Goal: Task Accomplishment & Management: Complete application form

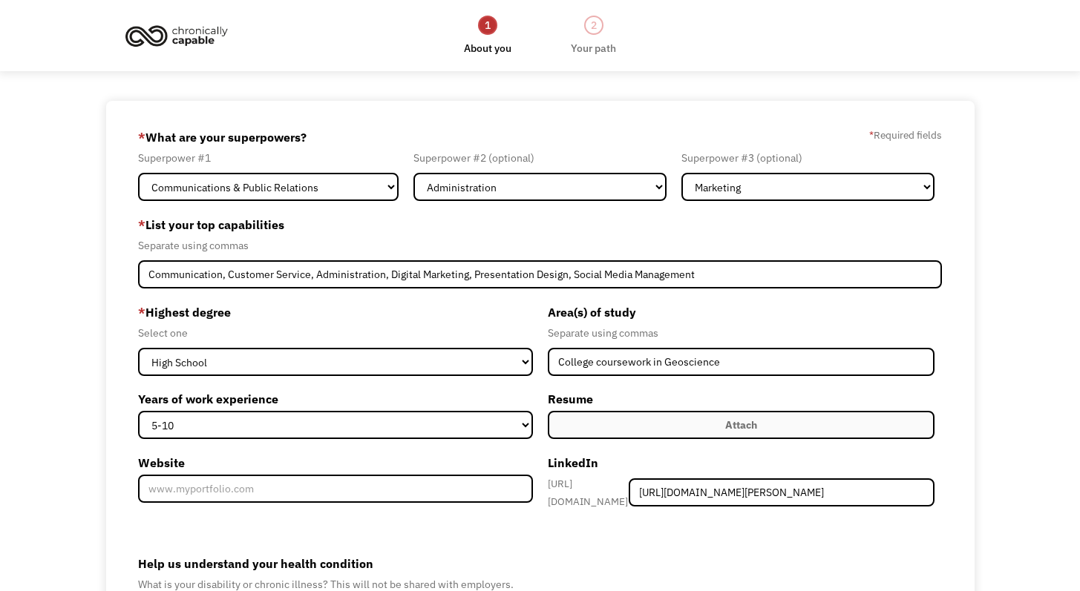
select select "Communications & Public Relations"
select select "Administration"
select select "Marketing"
select select "5-10"
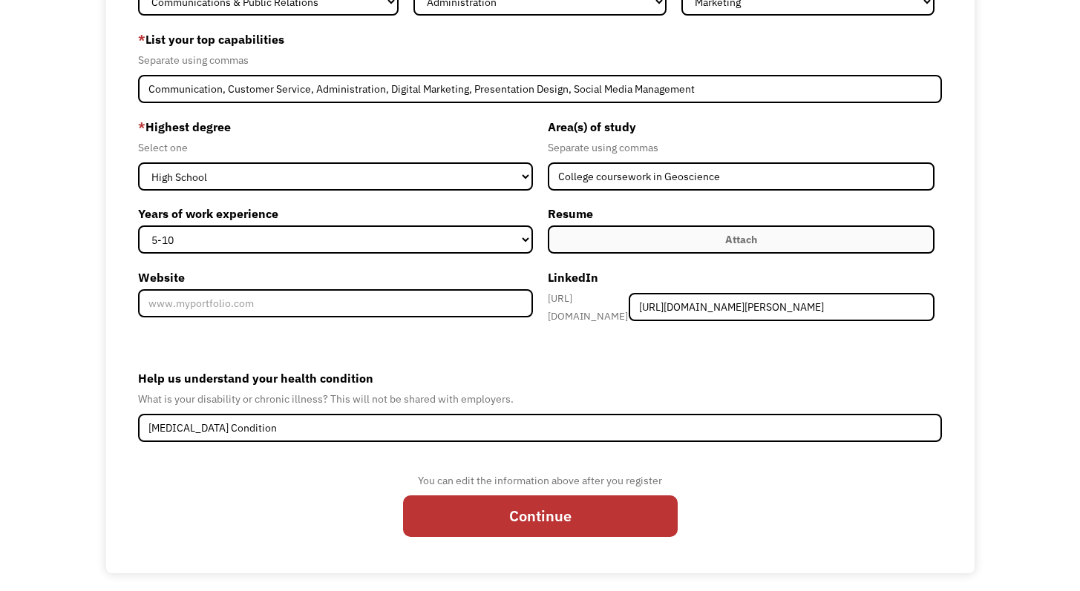
scroll to position [189, 0]
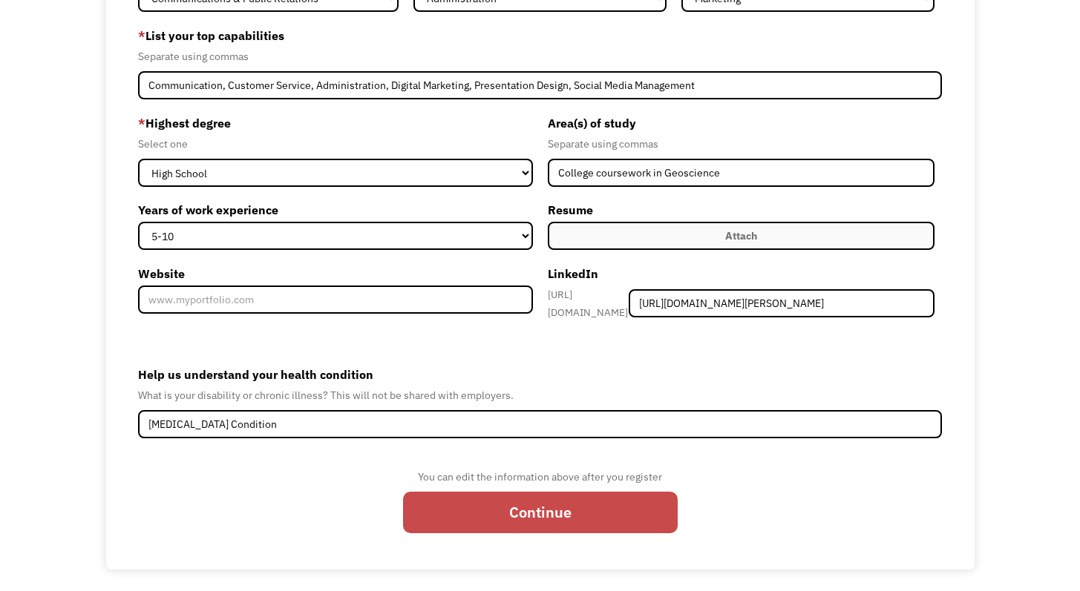
click at [468, 496] on input "Continue" at bounding box center [540, 513] width 275 height 42
type input "Please wait..."
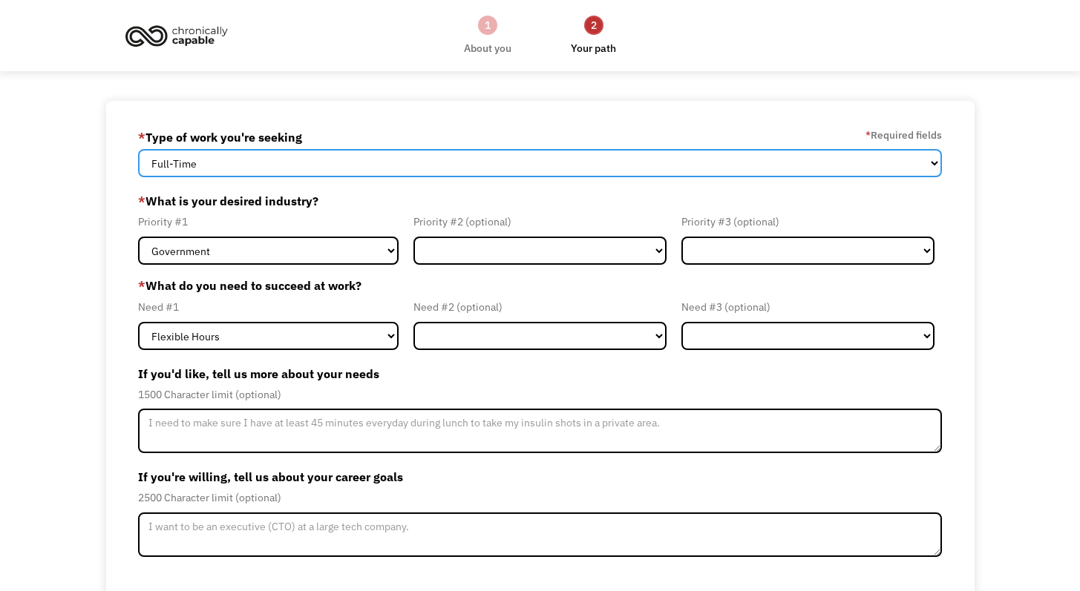
click at [439, 171] on select "Full-Time Part-Time Both Full-Time and Part-Time" at bounding box center [540, 163] width 804 height 28
select select "part-time"
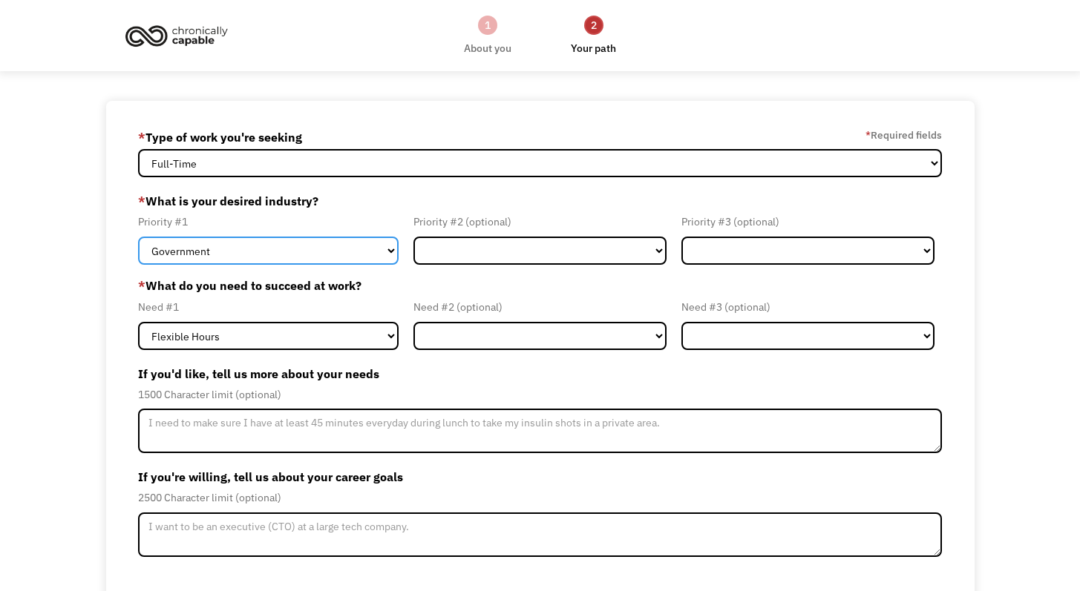
click at [384, 255] on select "Government Finance & Insurance Health & Social Care Tech & Engineering Creative…" at bounding box center [268, 251] width 260 height 28
select select "Administrative"
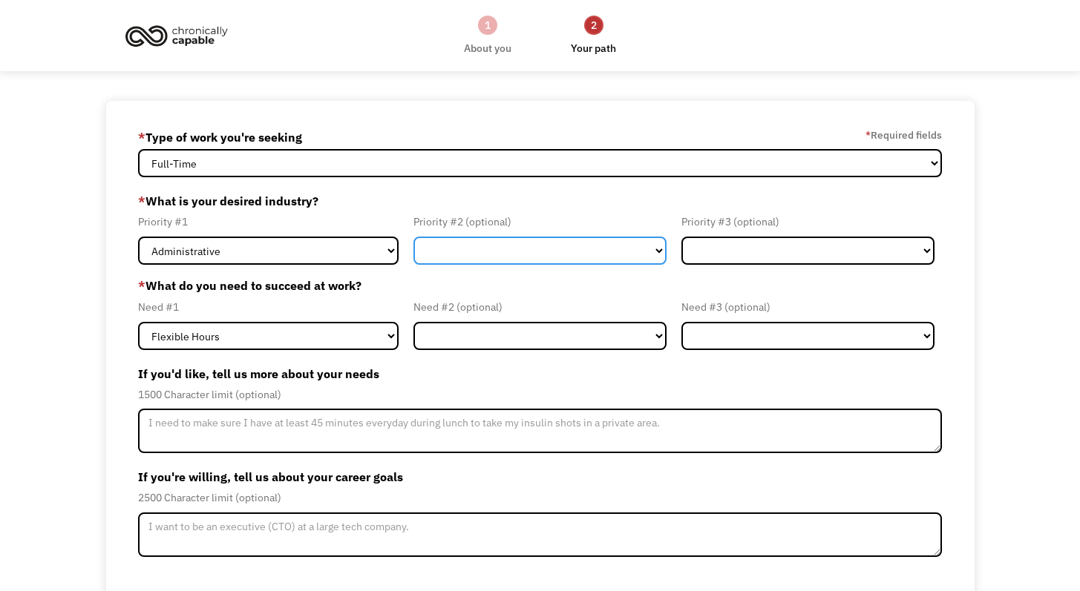
click at [486, 246] on select "Government Finance & Insurance Health & Social Care Tech & Engineering Creative…" at bounding box center [539, 251] width 253 height 28
select select "Creative & Design"
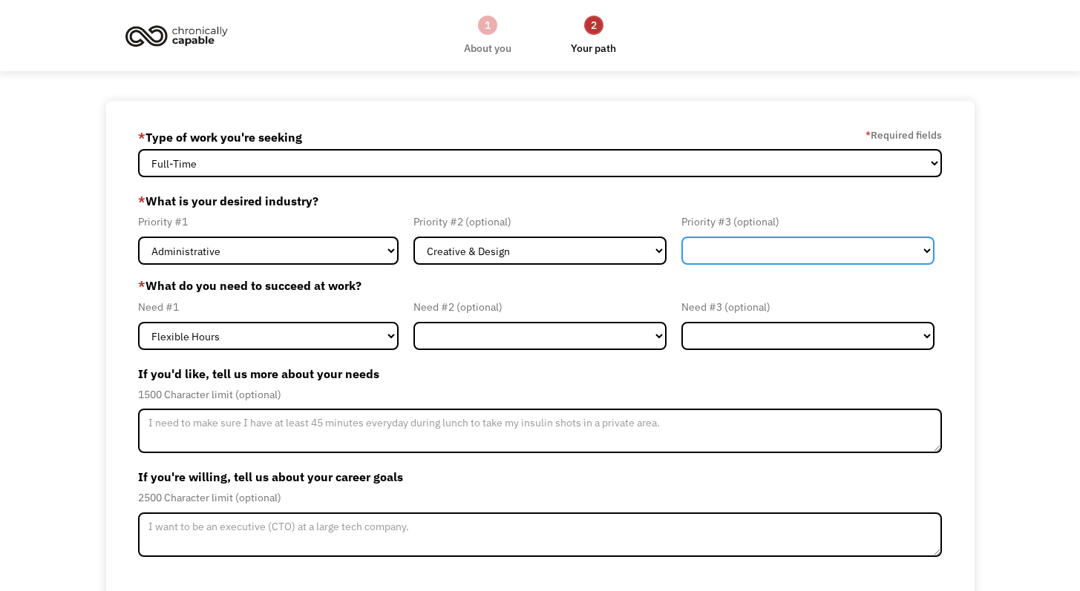
click at [726, 255] on select "Government Finance & Insurance Health & Social Care Tech & Engineering Creative…" at bounding box center [807, 251] width 253 height 28
select select "Government"
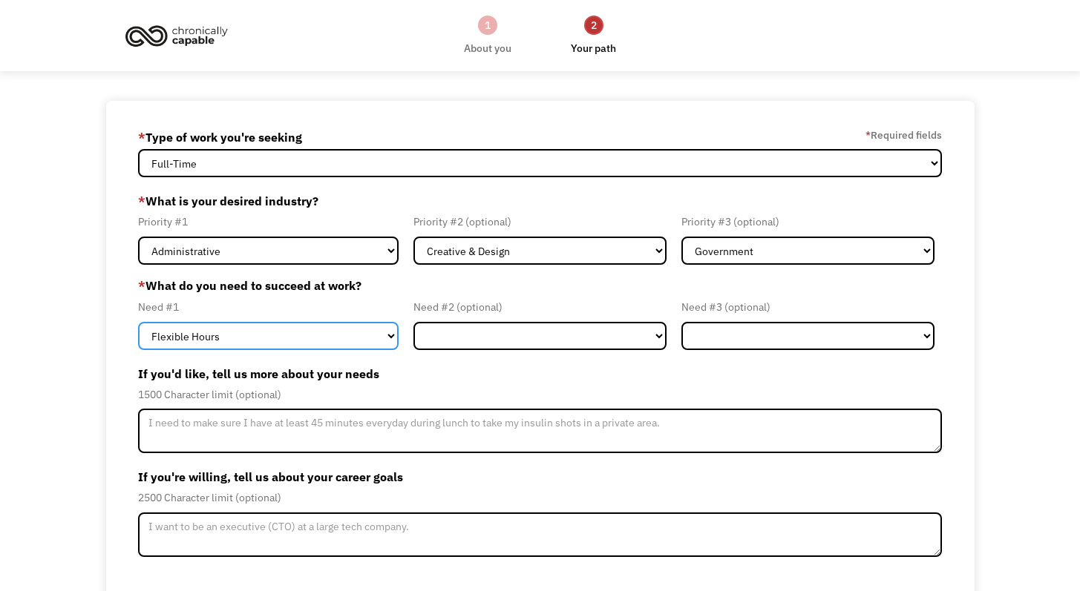
click at [376, 335] on select "Flexible Hours Remote Work Service Animal On-site Accommodations Visual Support…" at bounding box center [268, 336] width 260 height 28
select select "Remote Work"
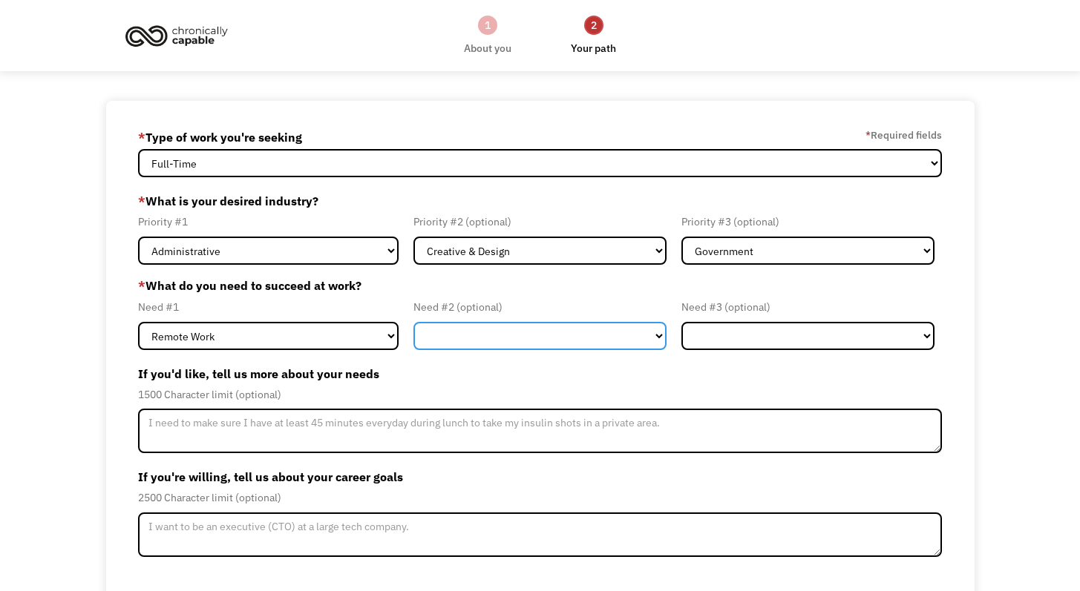
click at [477, 326] on select "Flexible Hours Remote Work Service Animal On-site Accommodations Visual Support…" at bounding box center [539, 336] width 253 height 28
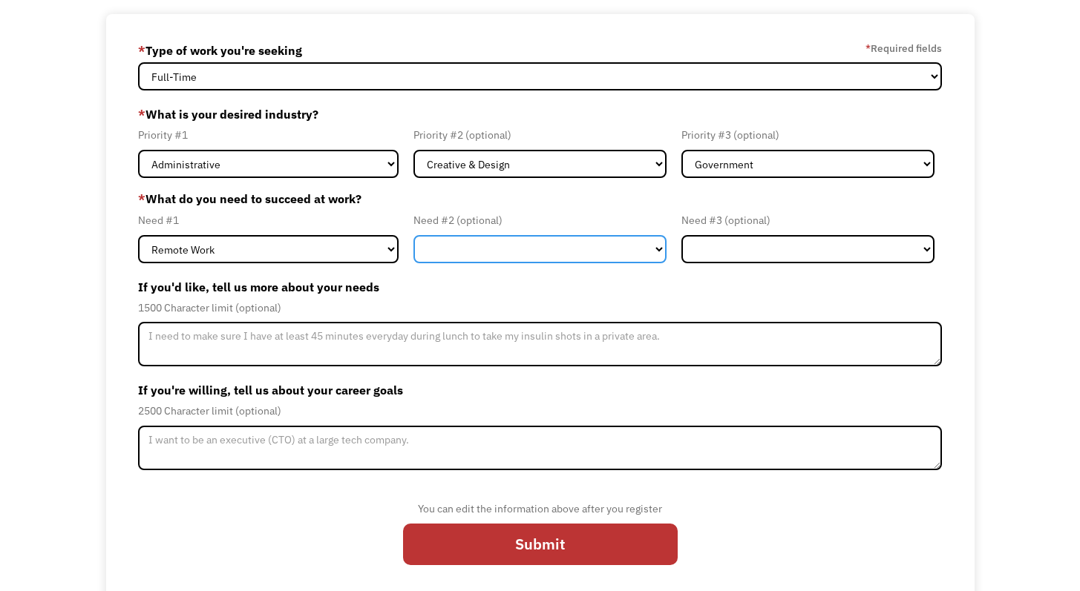
scroll to position [97, 0]
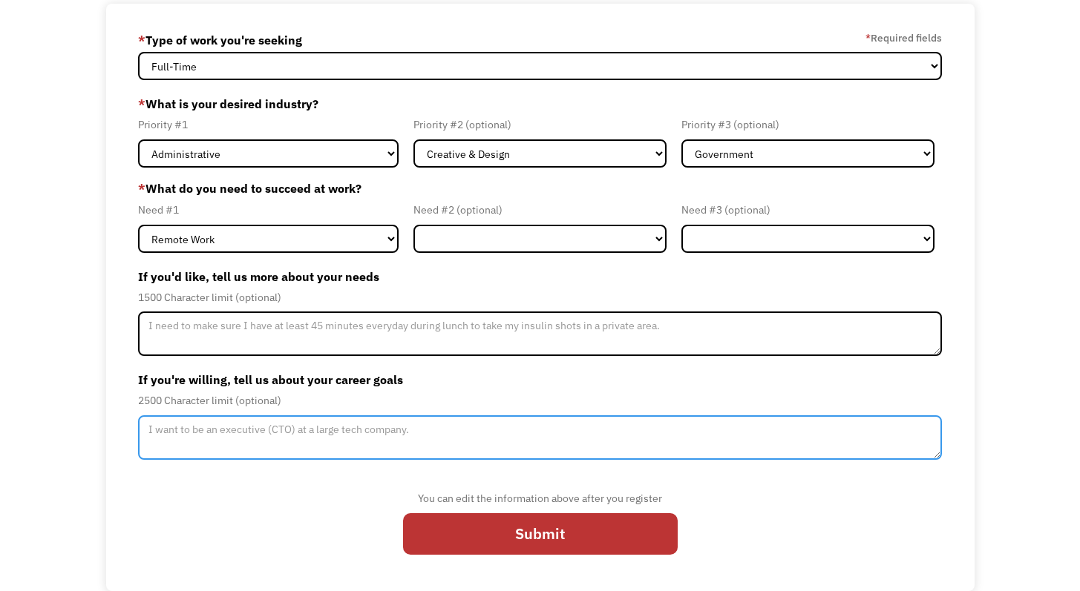
click at [275, 438] on textarea "Member-Update-Form-Step2" at bounding box center [540, 438] width 804 height 45
paste textarea "Supporting sustainability initiatives in business, I seek a remote role where I…"
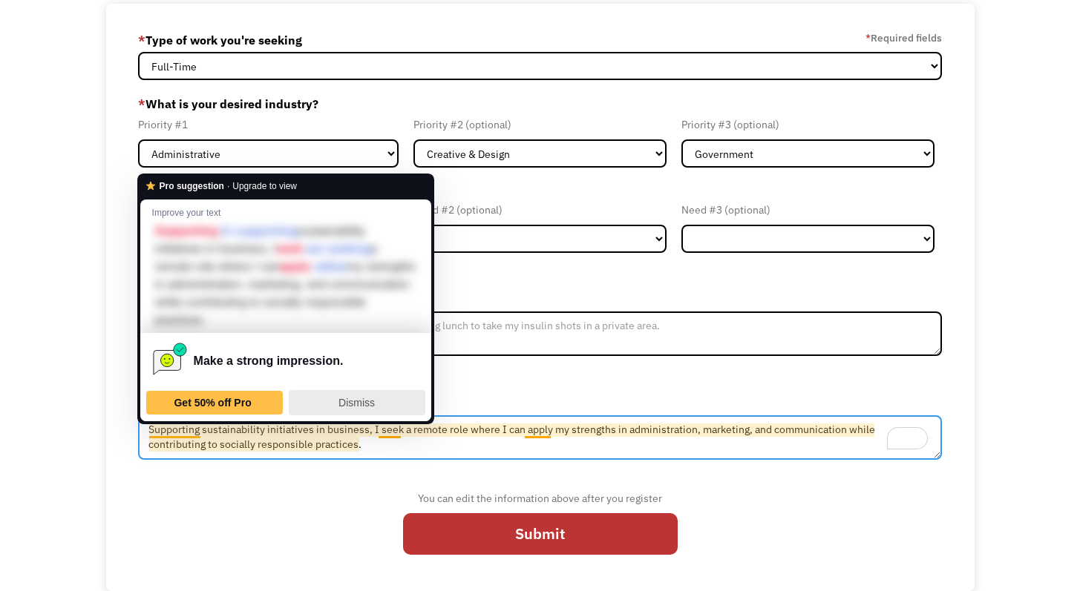
click at [359, 407] on span "Dismiss" at bounding box center [356, 403] width 36 height 12
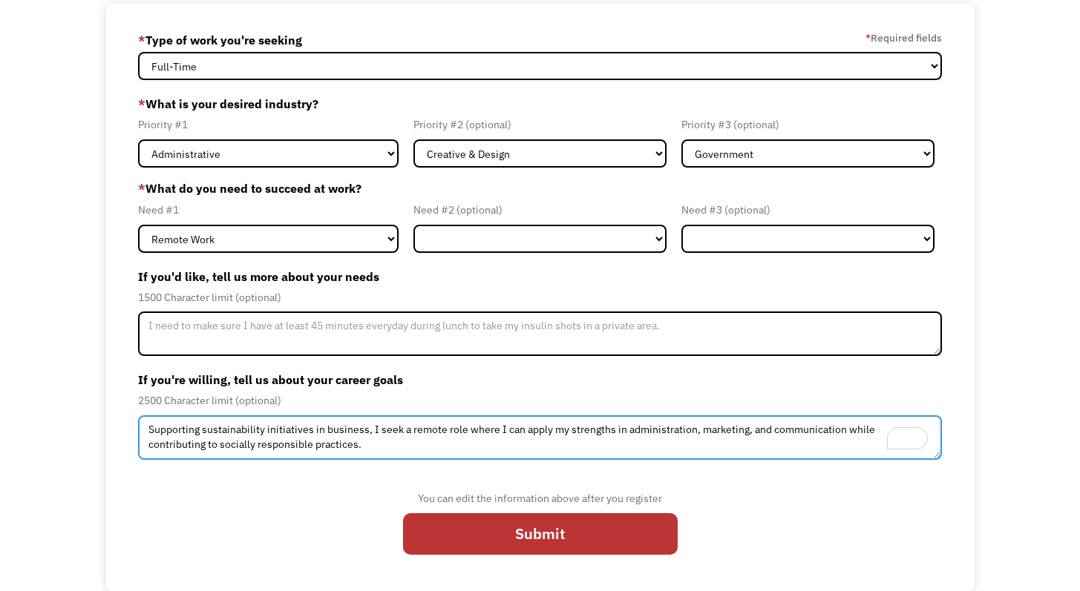
click at [408, 435] on textarea "Supporting sustainability initiatives in business, I seek a remote role where I…" at bounding box center [540, 438] width 804 height 45
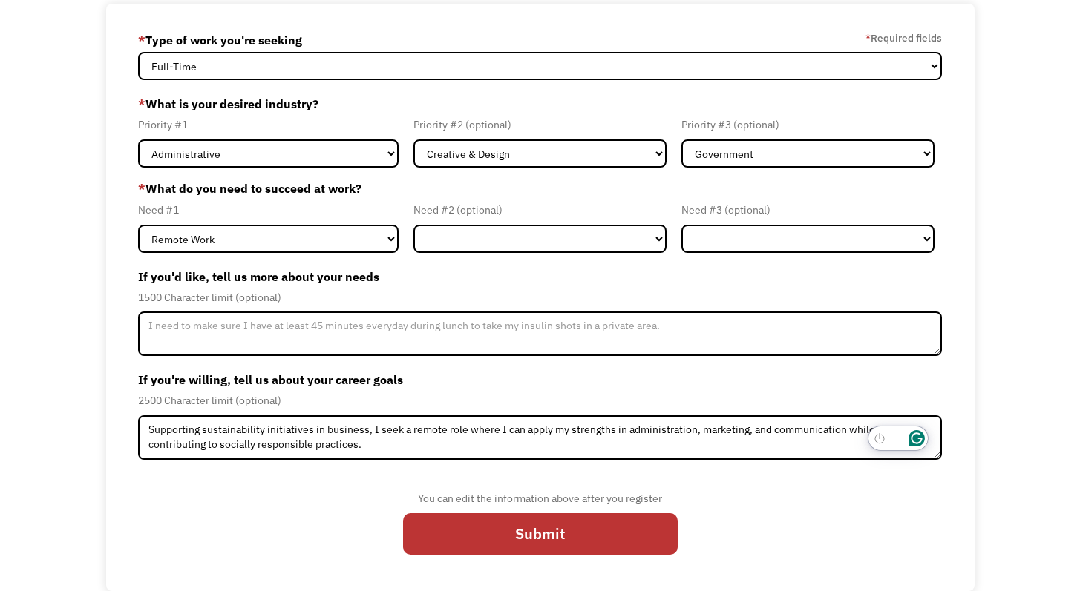
click at [919, 439] on icon "Open Grammarly. 0 Suggestions." at bounding box center [916, 438] width 11 height 11
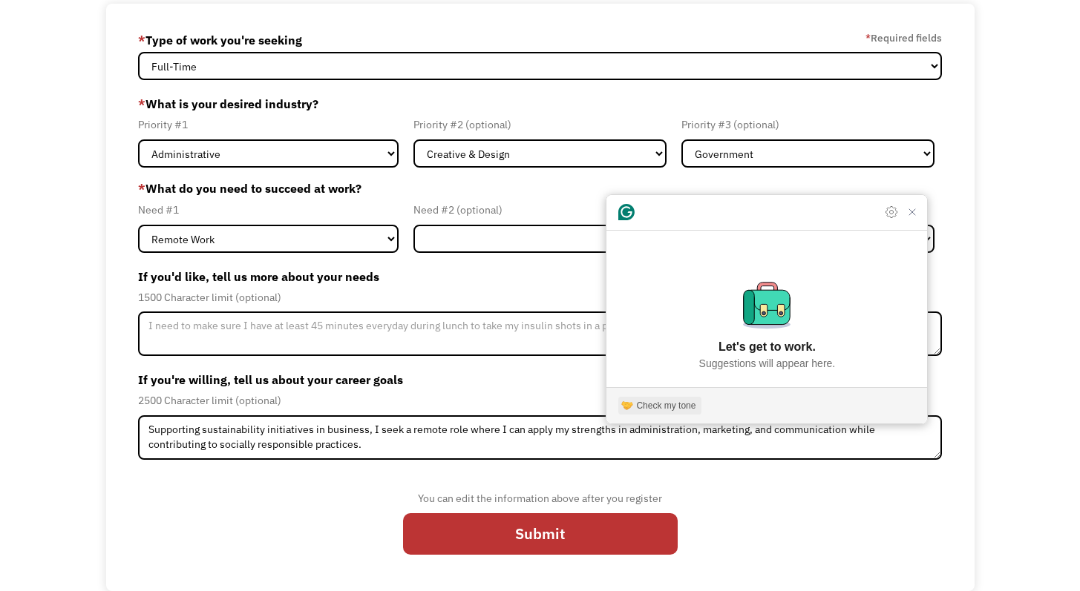
click at [660, 410] on div "Check my tone" at bounding box center [665, 405] width 59 height 13
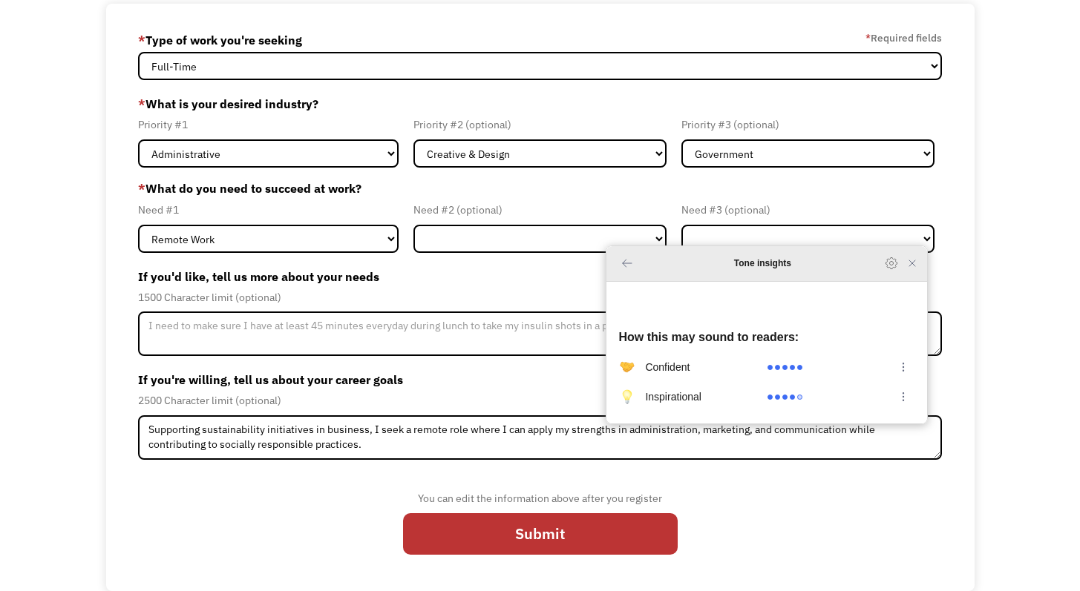
click at [634, 272] on icon "Back to Home" at bounding box center [627, 264] width 18 height 18
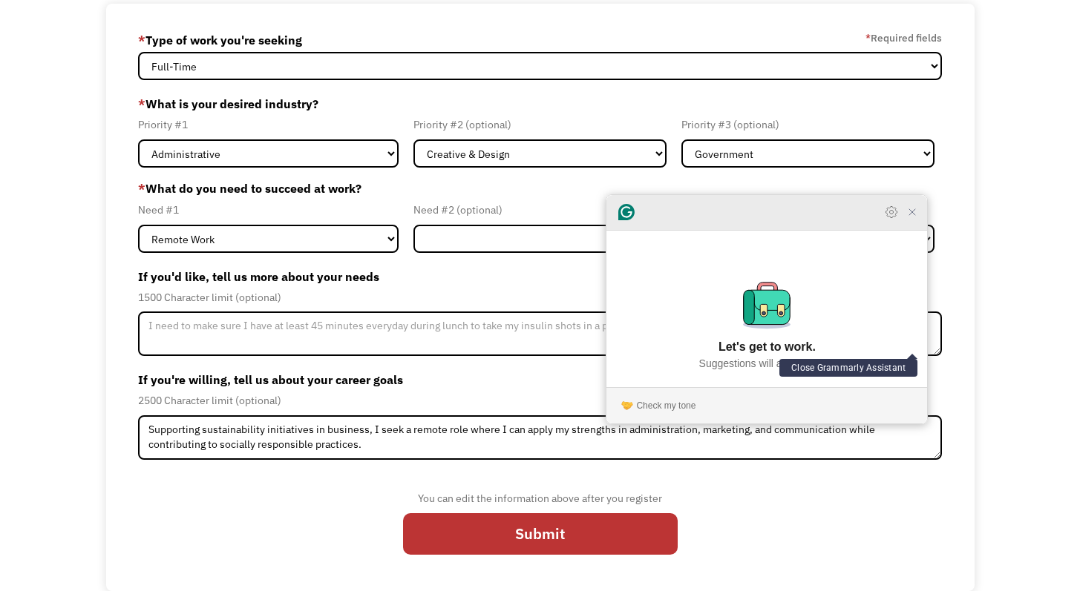
click at [916, 218] on icon "Close Grammarly Assistant" at bounding box center [912, 212] width 12 height 12
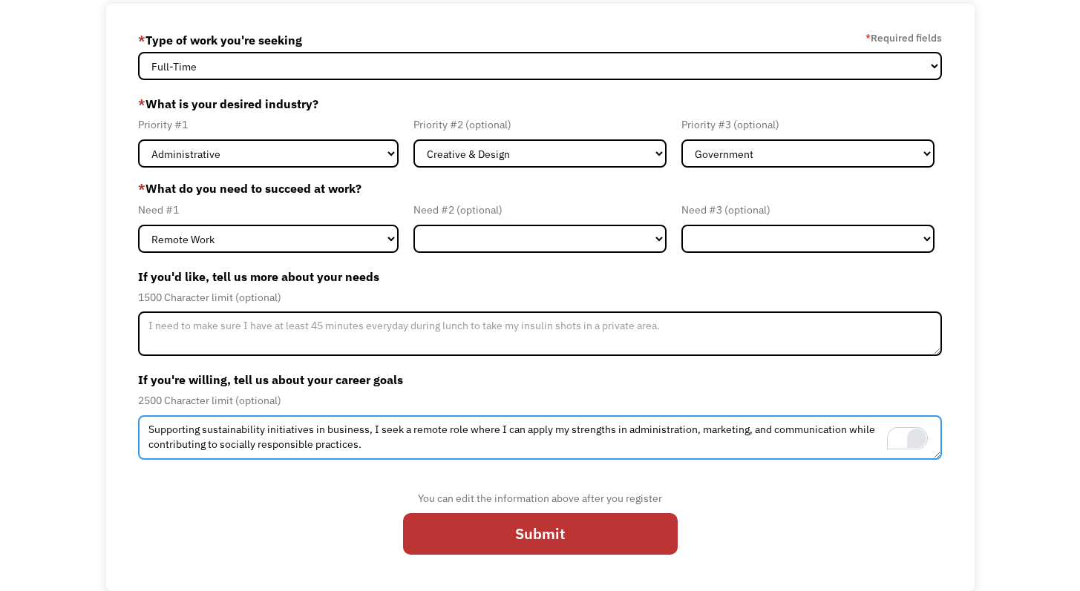
click at [628, 432] on textarea "Supporting sustainability initiatives in business, I seek a remote role where I…" at bounding box center [540, 438] width 804 height 45
click at [616, 433] on textarea "Supporting sustainability initiatives in business, I seek a remote role where I…" at bounding box center [540, 438] width 804 height 45
drag, startPoint x: 616, startPoint y: 433, endPoint x: 309, endPoint y: 450, distance: 307.7
click at [309, 450] on textarea "Supporting sustainability initiatives in business, I seek a remote role where I…" at bounding box center [540, 438] width 804 height 45
type textarea "Supporting sustainability initiatives in business, I seek a remote role where I…"
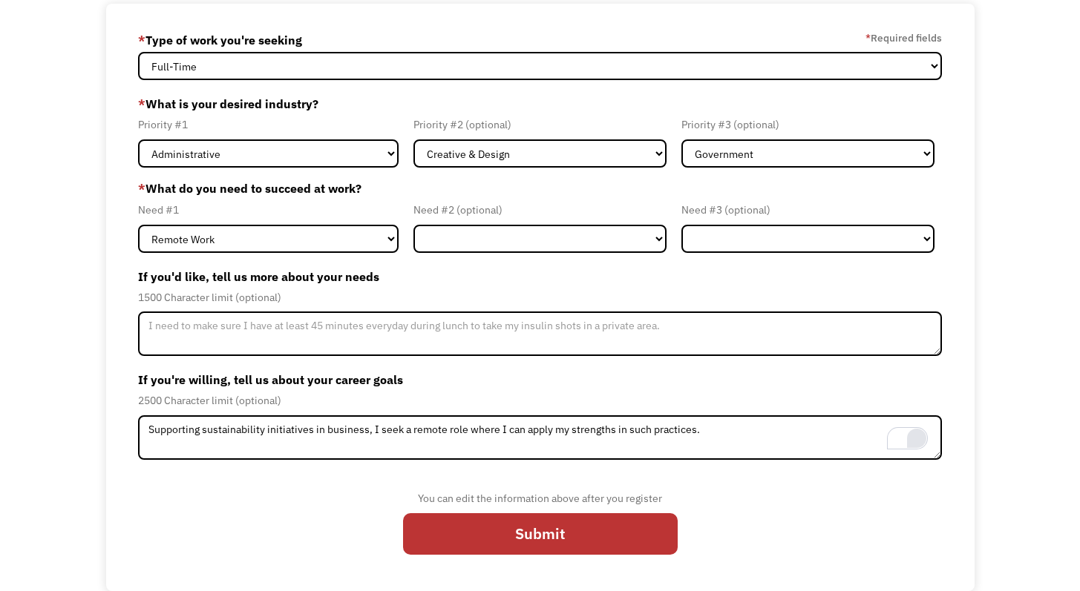
click at [692, 470] on form "68c4b8238a99d4268e23a0f6 laurynelise5@gmail.com Lauryn Anderson * Type of work …" at bounding box center [540, 297] width 804 height 539
click at [631, 246] on select "Flexible Hours Remote Work Service Animal On-site Accommodations Visual Support…" at bounding box center [539, 239] width 253 height 28
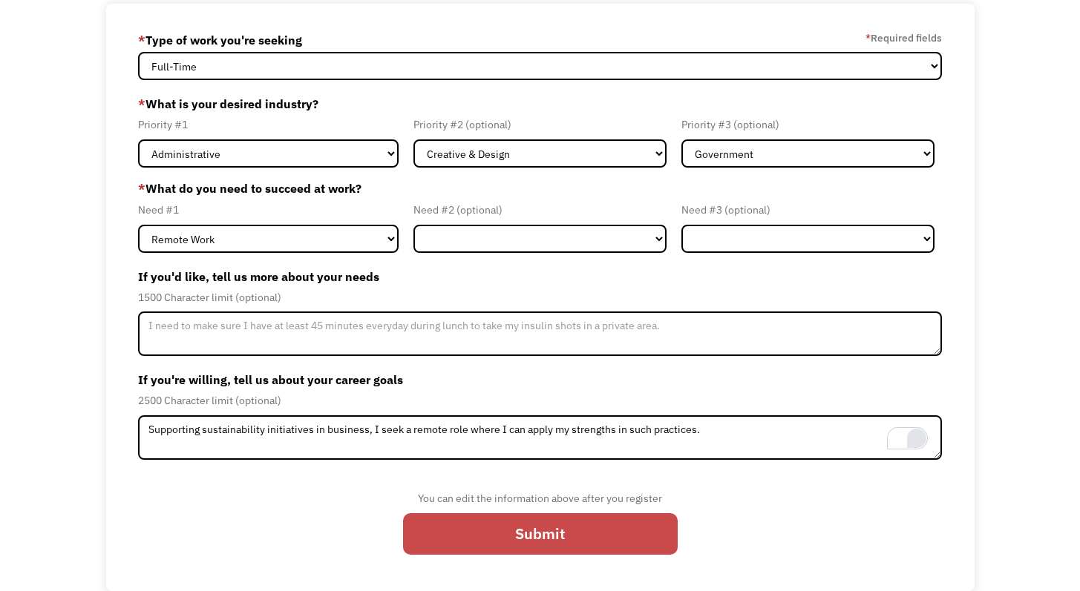
click at [575, 537] on input "Submit" at bounding box center [540, 534] width 275 height 42
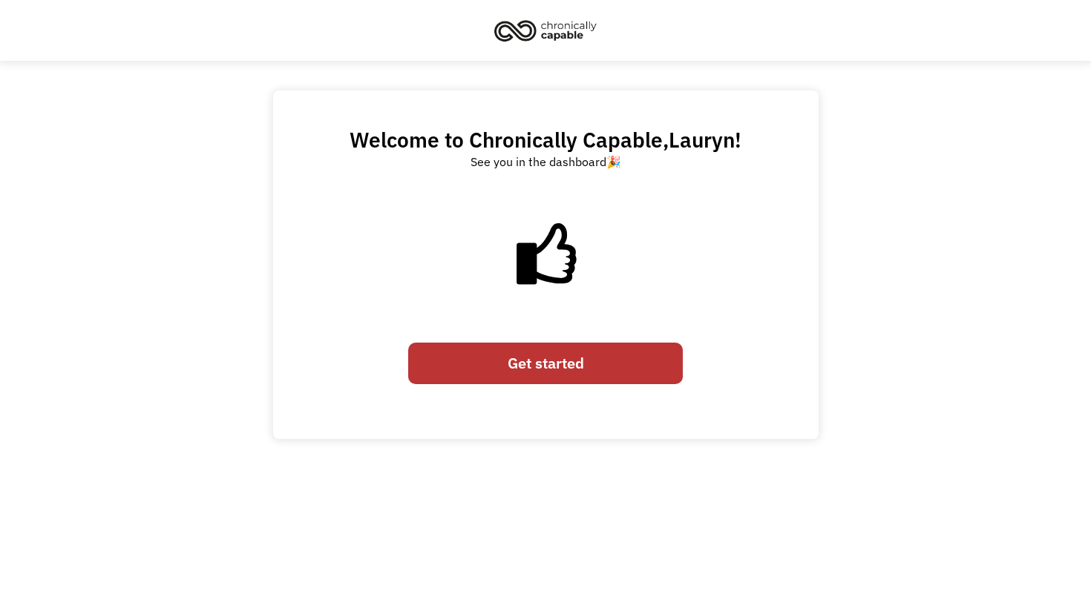
click at [565, 370] on link "Get started" at bounding box center [545, 364] width 275 height 42
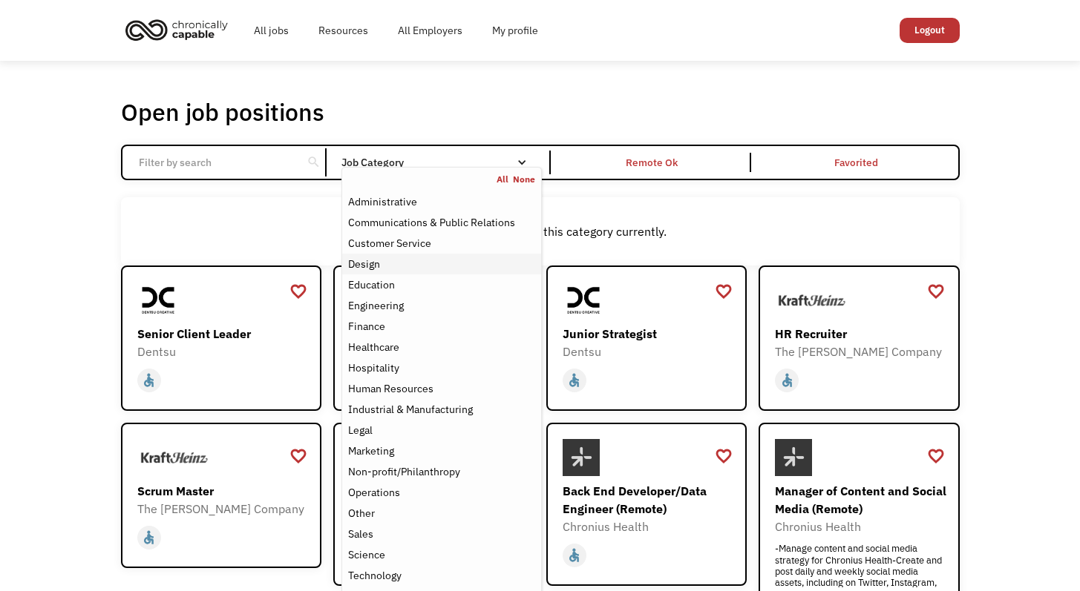
click at [397, 269] on div "Design" at bounding box center [441, 264] width 186 height 18
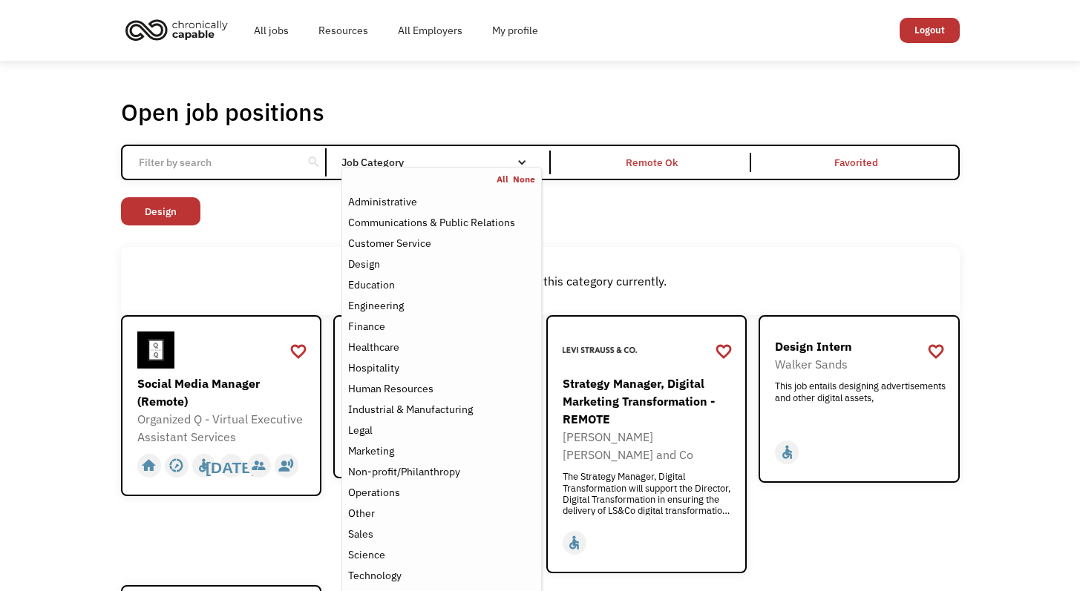
click at [663, 256] on div "There aren't any jobs in this category currently." at bounding box center [540, 281] width 839 height 68
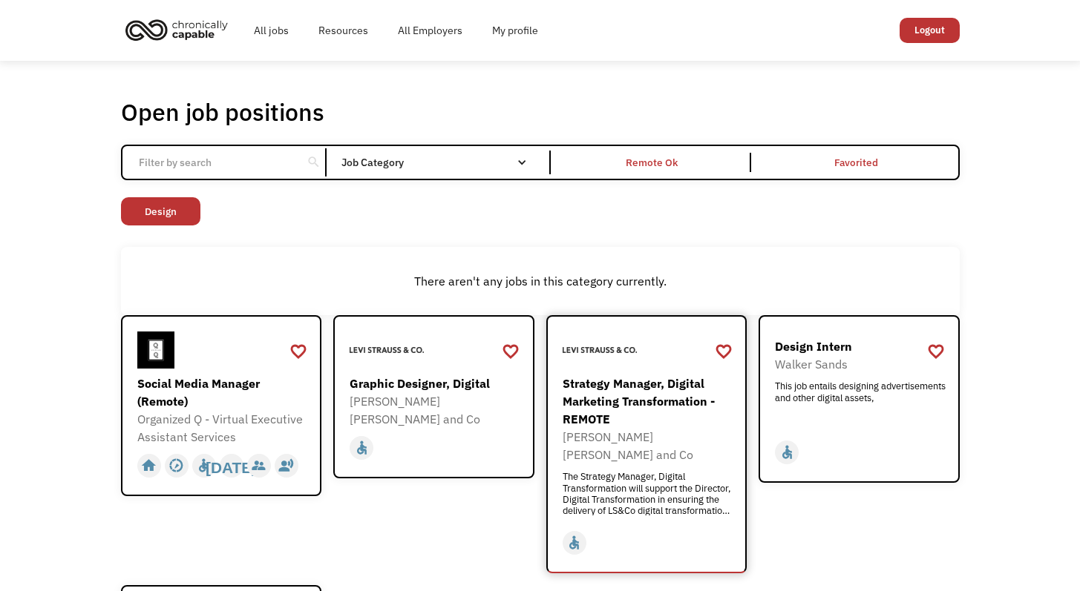
click at [649, 393] on div "Strategy Manager, Digital Marketing Transformation - REMOTE" at bounding box center [648, 401] width 172 height 53
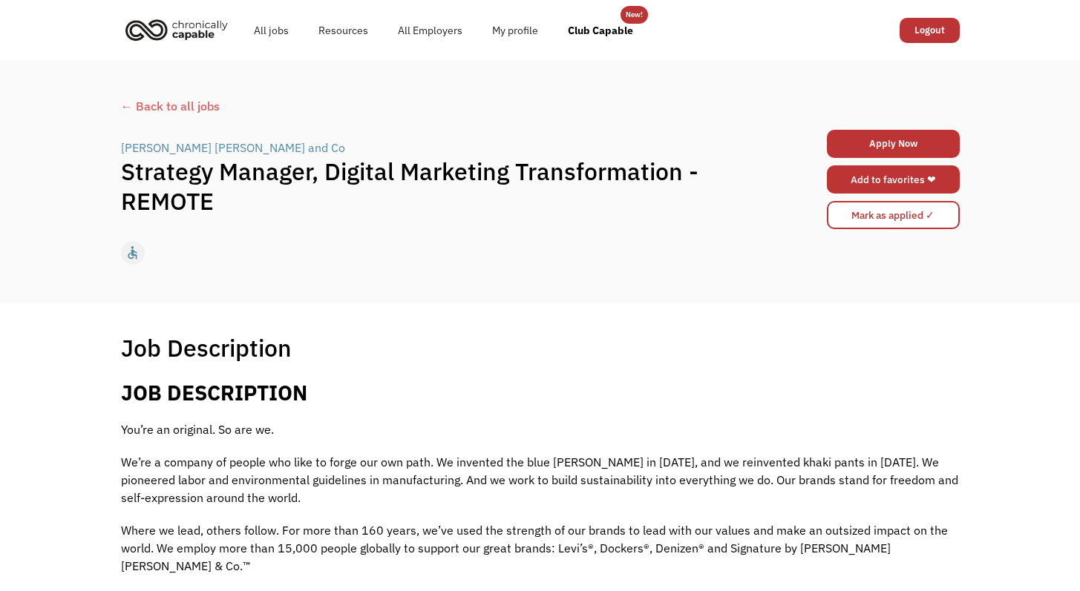
click at [870, 177] on link "Add to favorites ❤" at bounding box center [893, 179] width 133 height 28
click at [134, 111] on div "← Back to all jobs" at bounding box center [540, 106] width 839 height 18
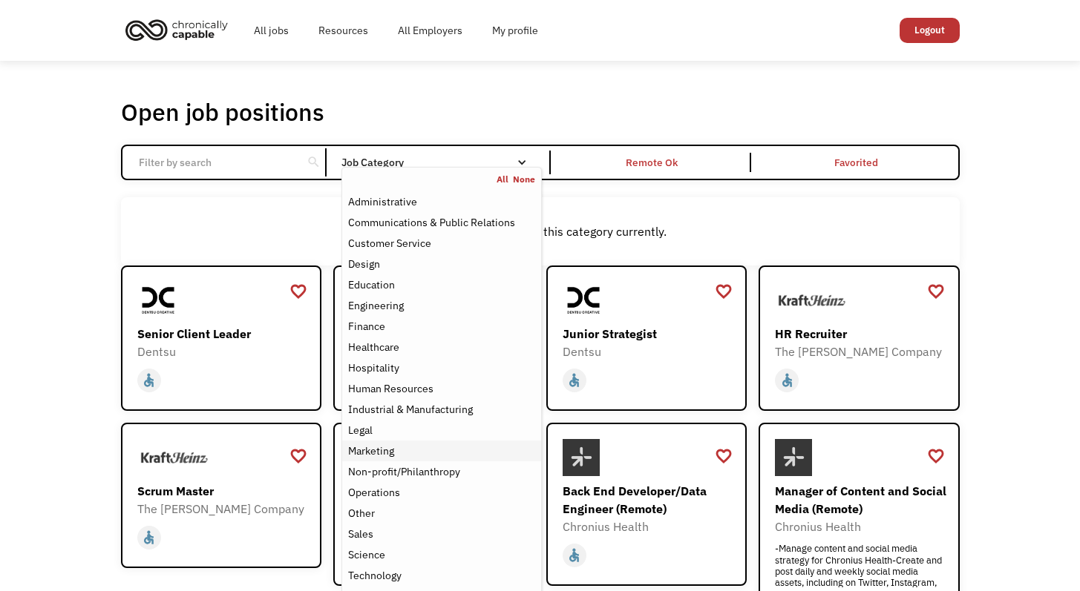
click at [397, 447] on div "Marketing" at bounding box center [441, 451] width 186 height 18
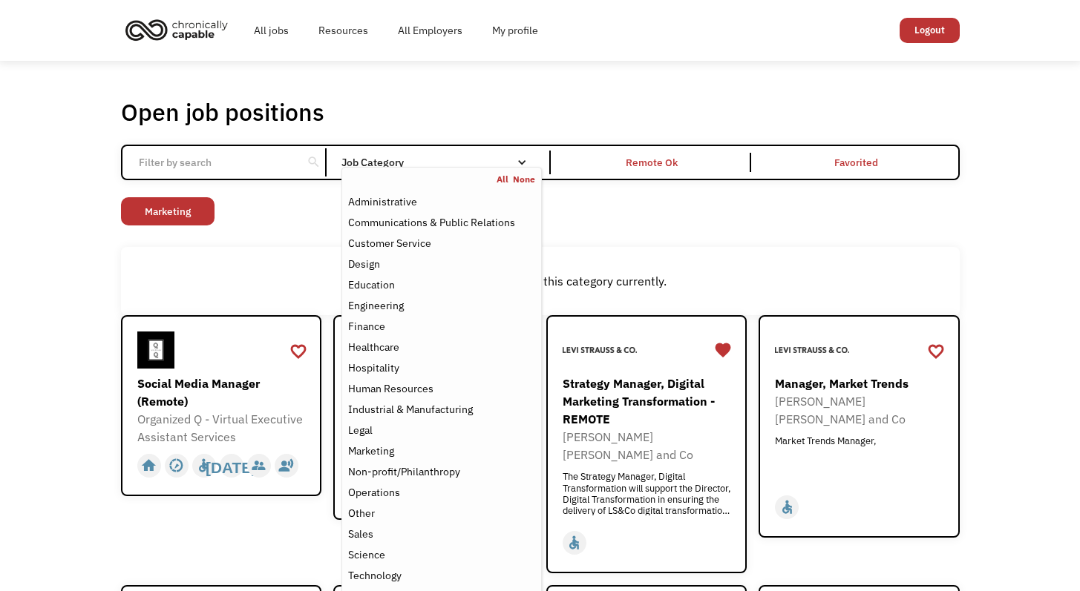
click at [785, 262] on div "There aren't any jobs in this category currently." at bounding box center [540, 281] width 839 height 68
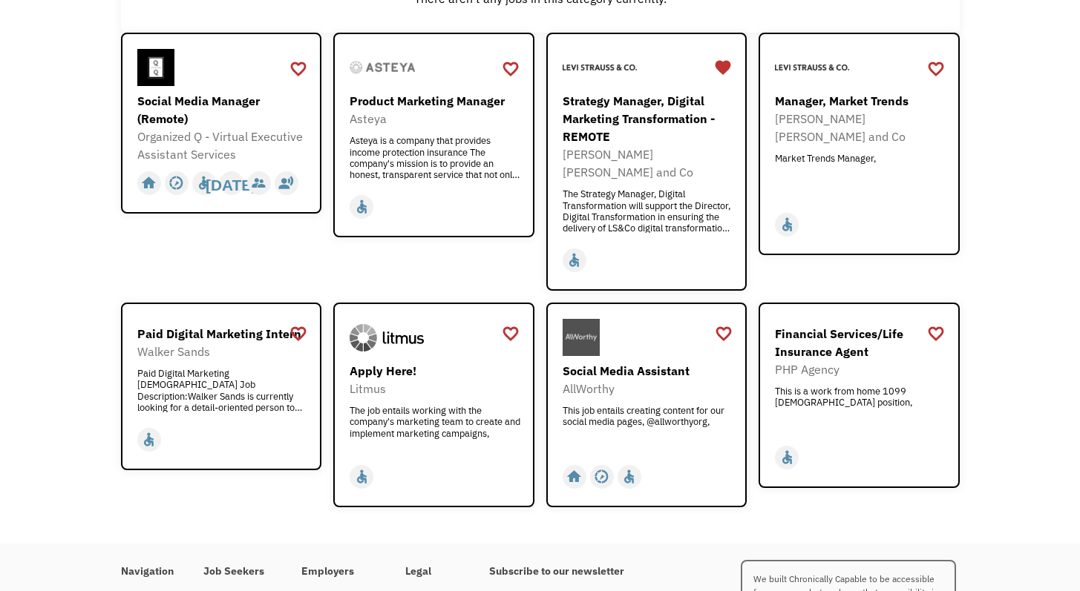
scroll to position [286, 0]
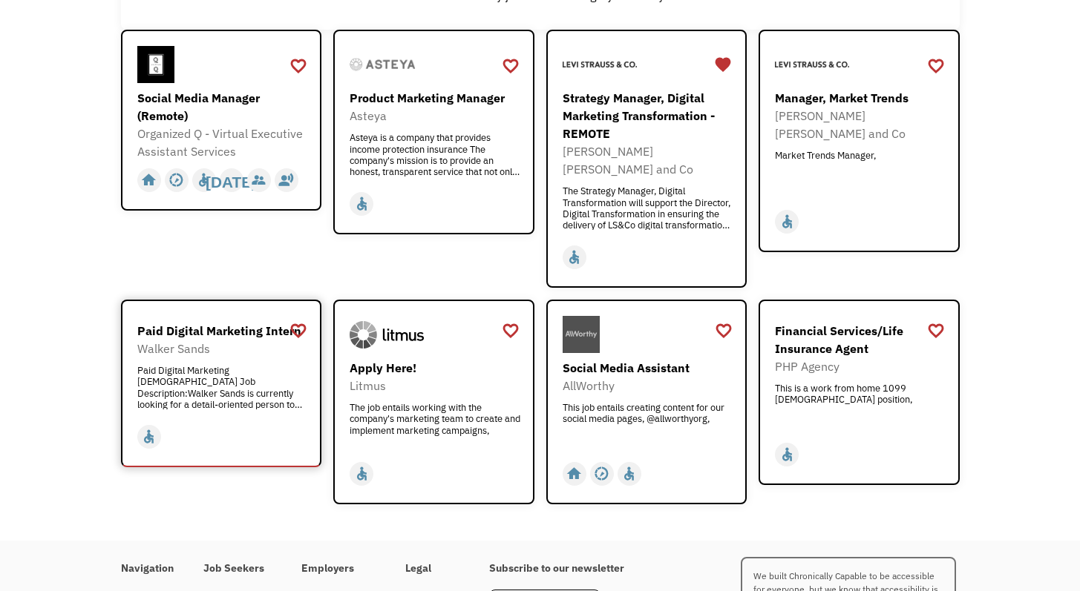
click at [212, 322] on div "Paid Digital Marketing Intern" at bounding box center [223, 331] width 172 height 18
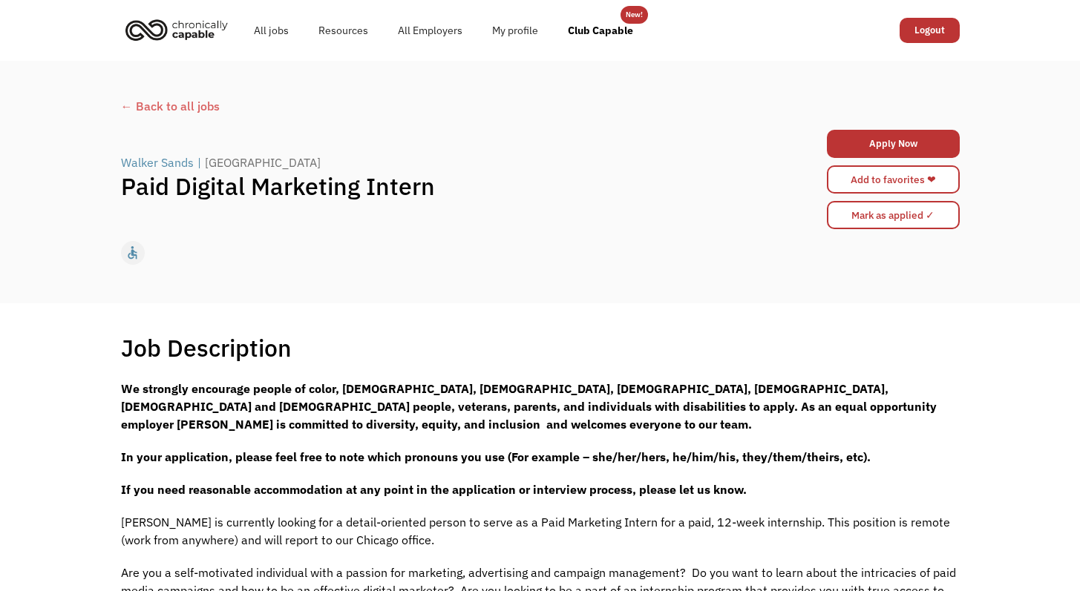
click at [126, 106] on div "← Back to all jobs" at bounding box center [540, 106] width 839 height 18
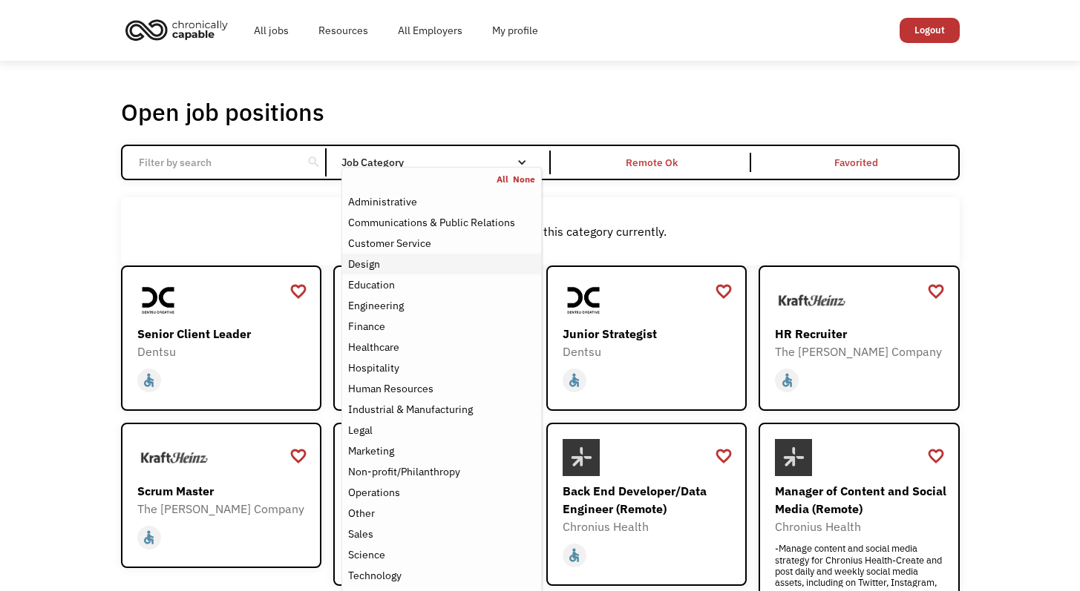
click at [404, 269] on div "Design" at bounding box center [441, 264] width 186 height 18
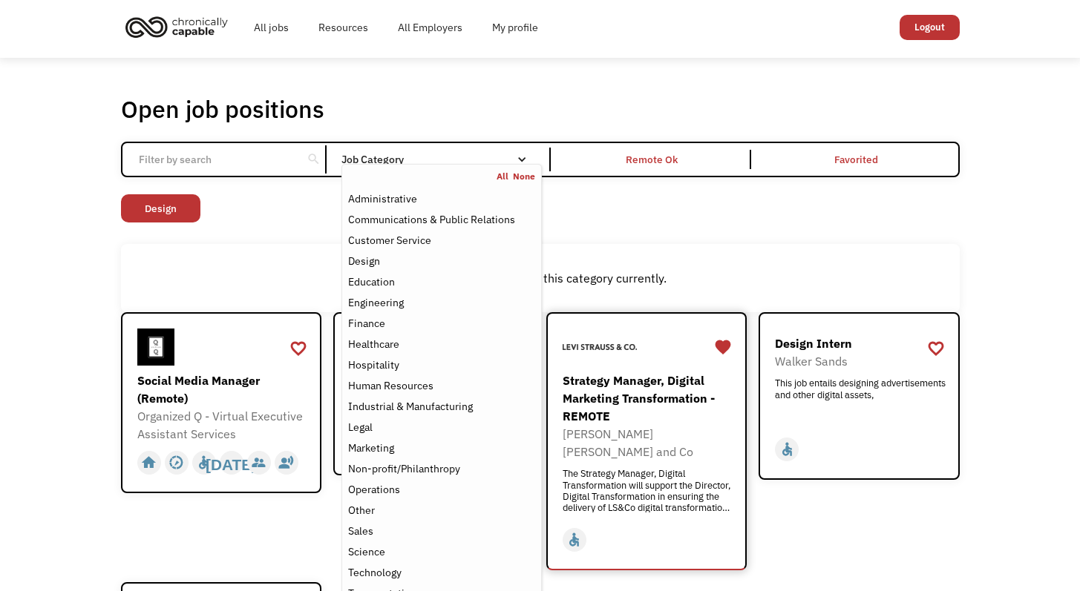
scroll to position [13, 0]
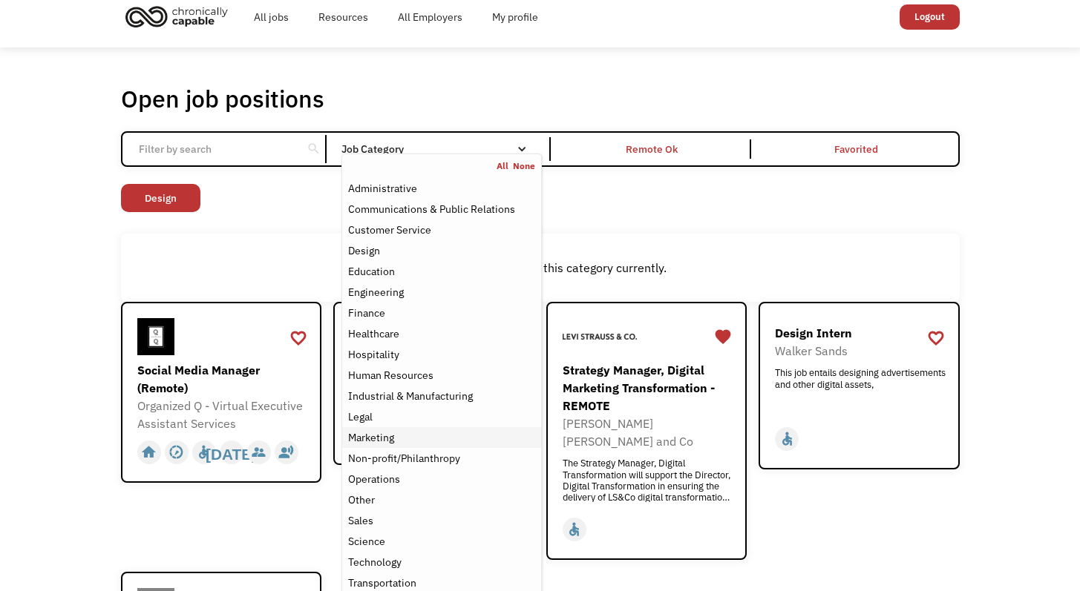
click at [368, 442] on div "Marketing" at bounding box center [371, 438] width 46 height 18
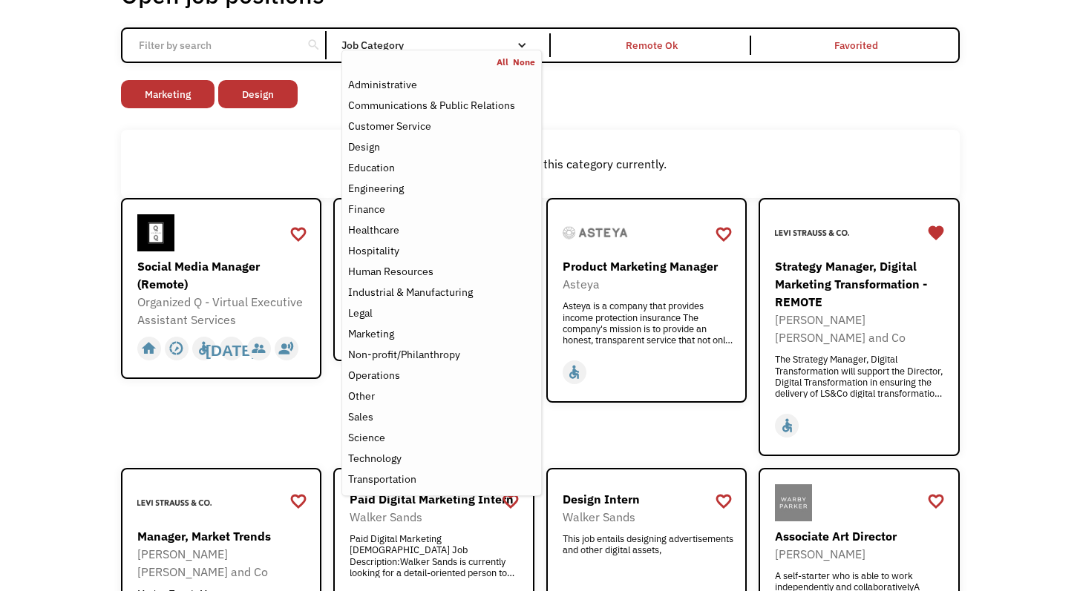
scroll to position [324, 0]
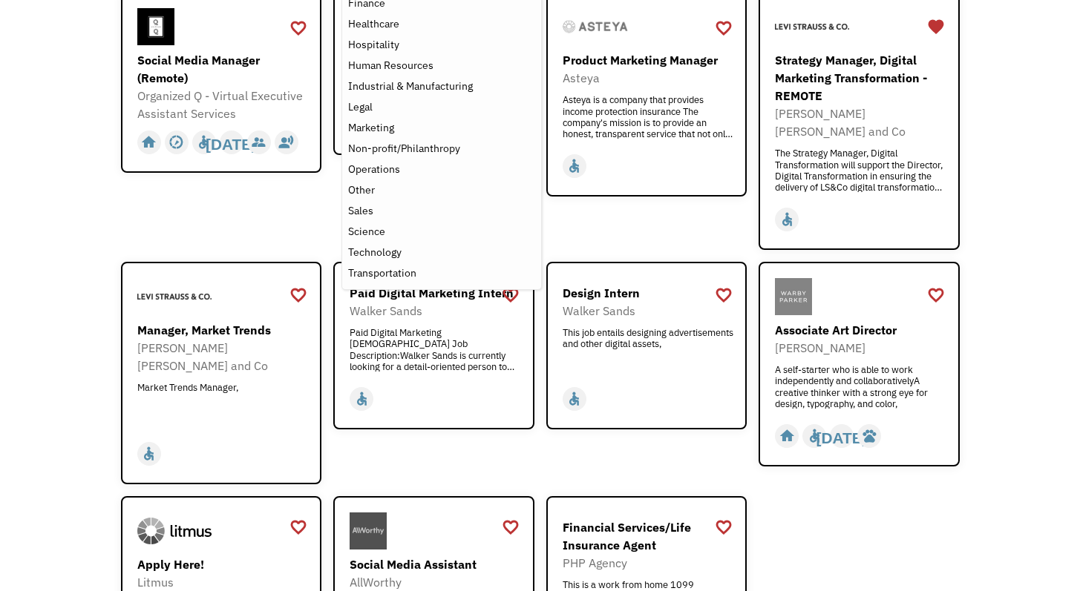
click at [614, 430] on div "favorite_border favorite Saving Design Intern Walker Sands This job entails des…" at bounding box center [646, 373] width 201 height 223
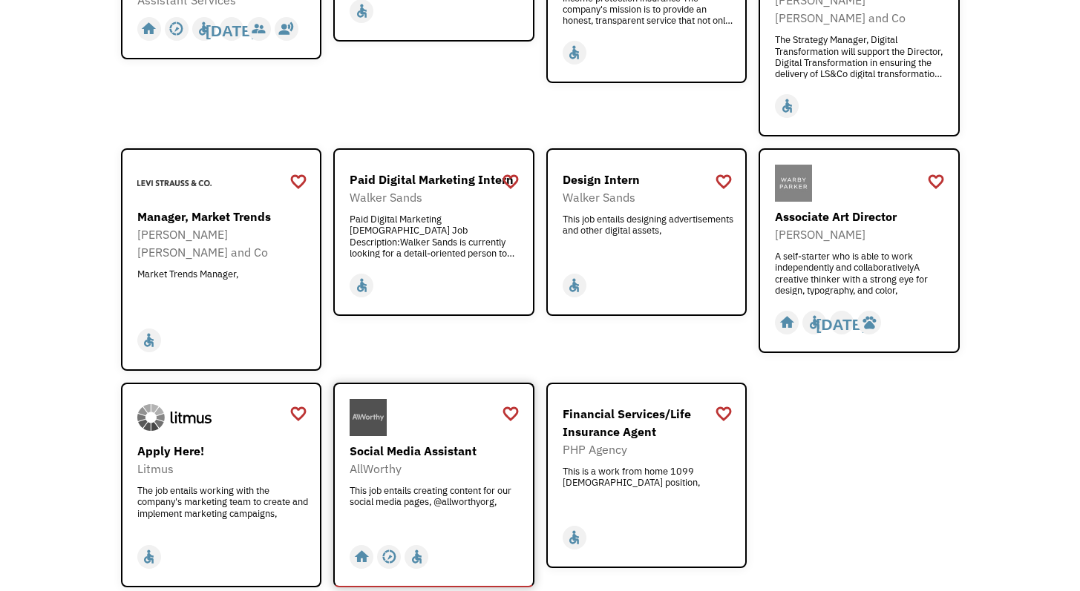
scroll to position [440, 0]
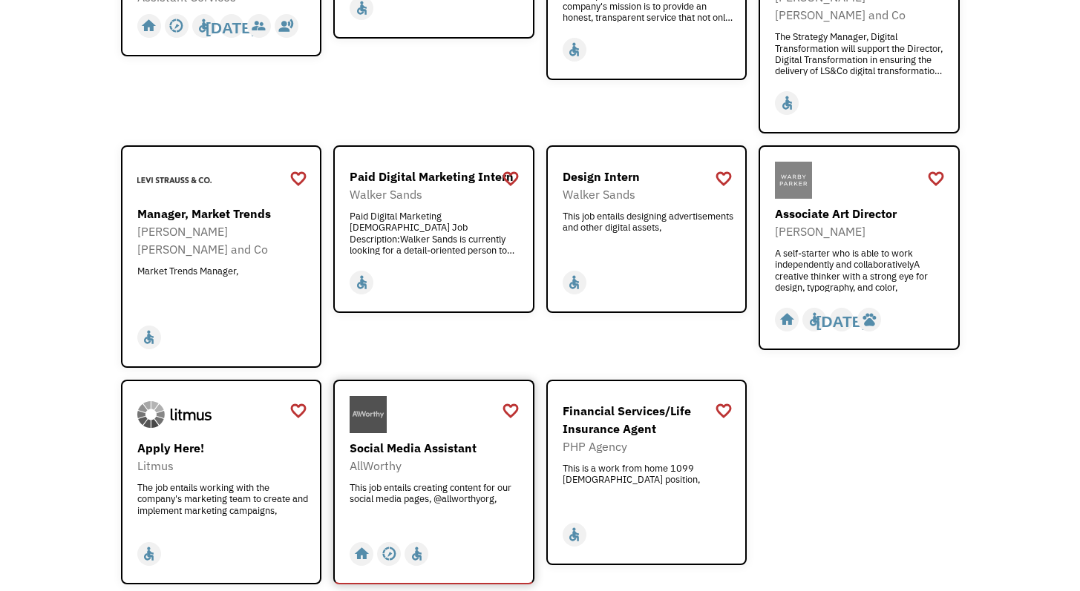
click at [387, 482] on div "This job entails creating content for our social media pages, @allworthyorg," at bounding box center [436, 504] width 172 height 45
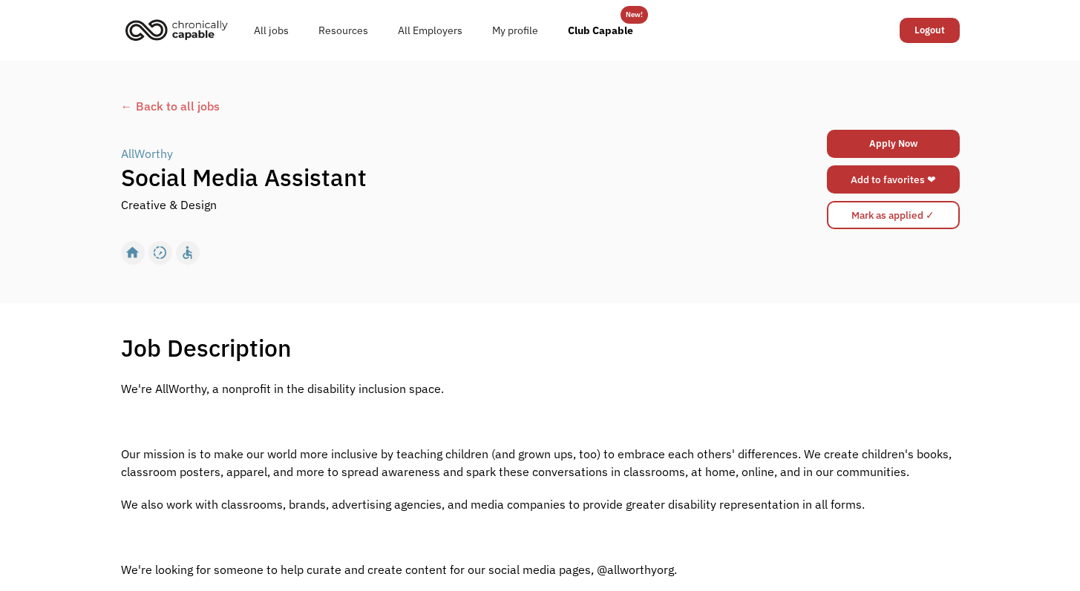
click at [853, 188] on link "Add to favorites ❤" at bounding box center [893, 179] width 133 height 28
click at [160, 102] on div "← Back to all jobs" at bounding box center [540, 106] width 839 height 18
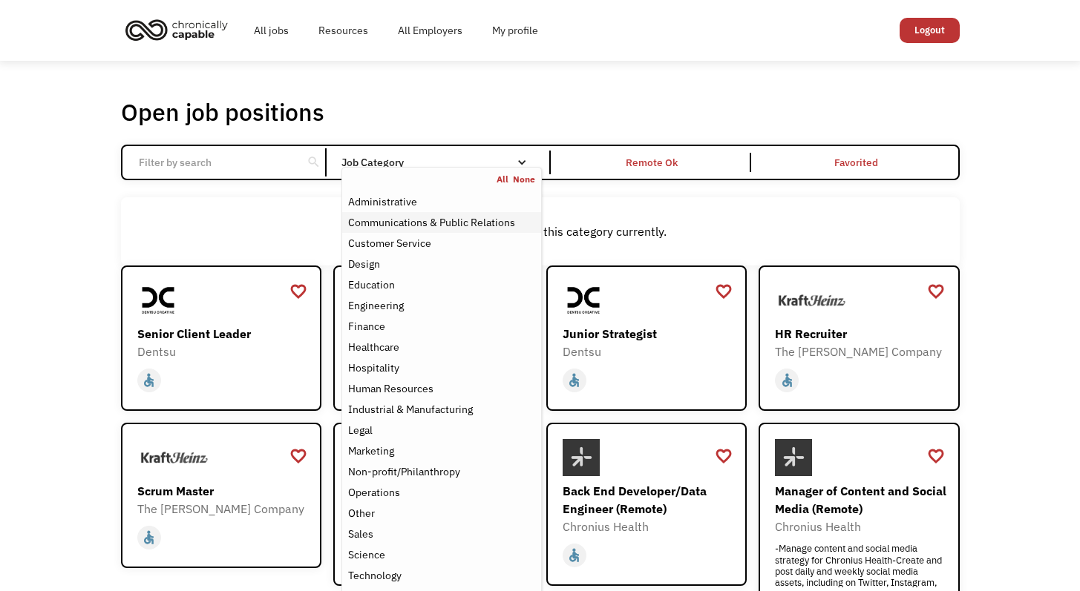
click at [434, 225] on div "Communications & Public Relations" at bounding box center [431, 223] width 167 height 18
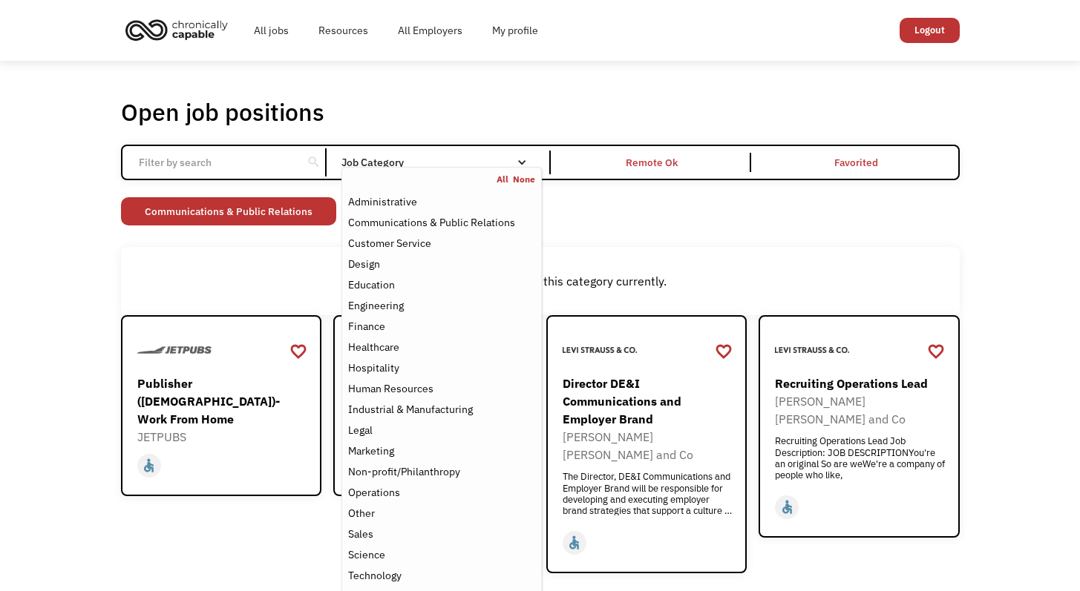
click at [655, 226] on div "Non-profit/Philanthropy Other Transportation Technology Science Sales Operation…" at bounding box center [540, 213] width 839 height 32
click at [417, 157] on div "Job Category" at bounding box center [441, 162] width 200 height 10
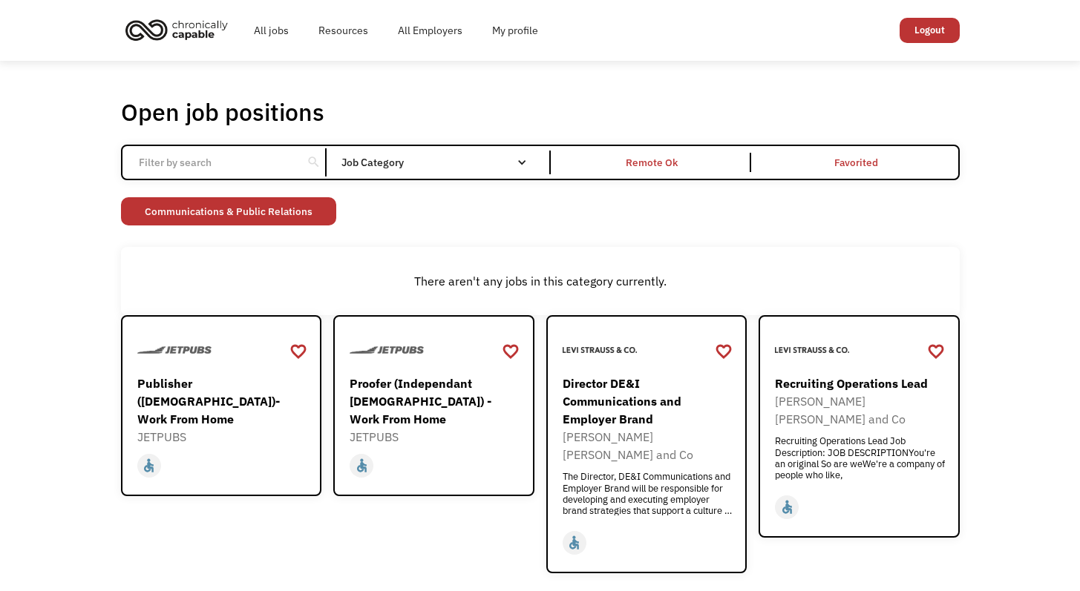
click at [416, 159] on div "Job Category" at bounding box center [441, 162] width 200 height 10
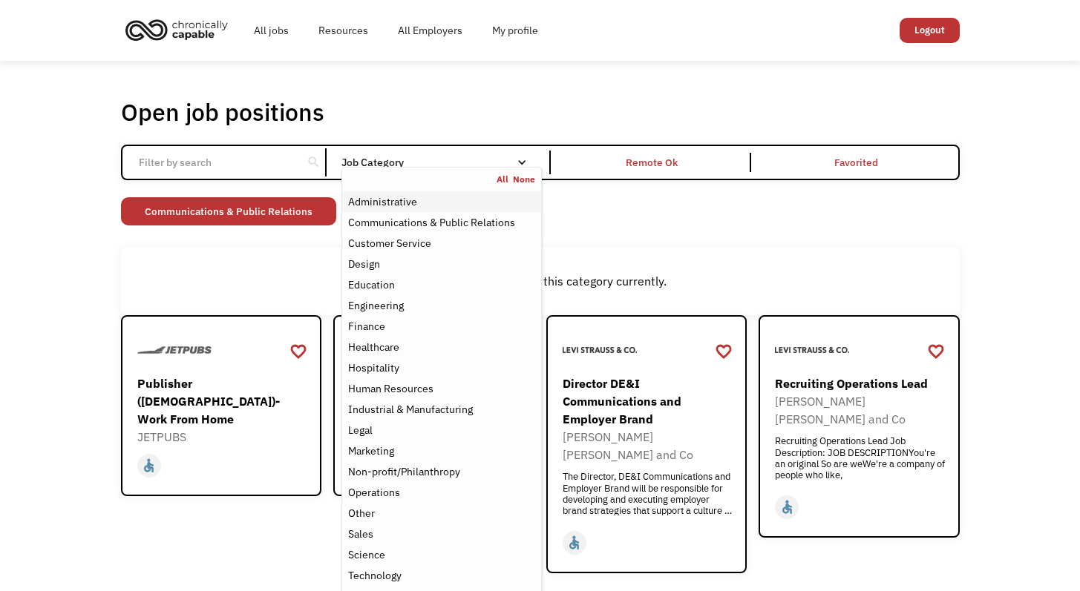
click at [391, 206] on div "Administrative" at bounding box center [382, 202] width 69 height 18
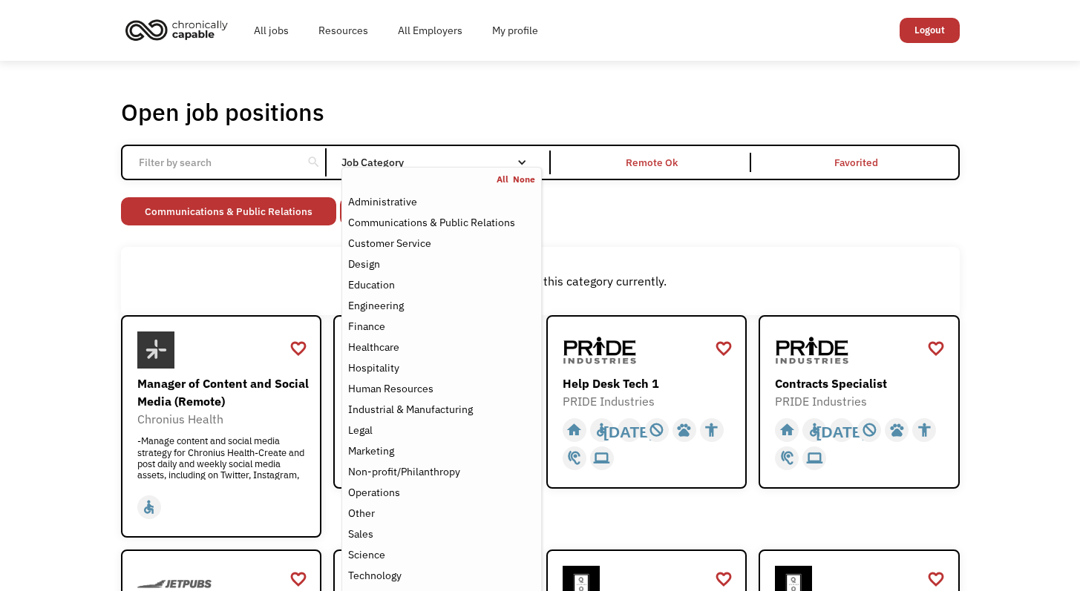
click at [682, 204] on div "Non-profit/Philanthropy Other Transportation Technology Science Sales Operation…" at bounding box center [540, 213] width 839 height 32
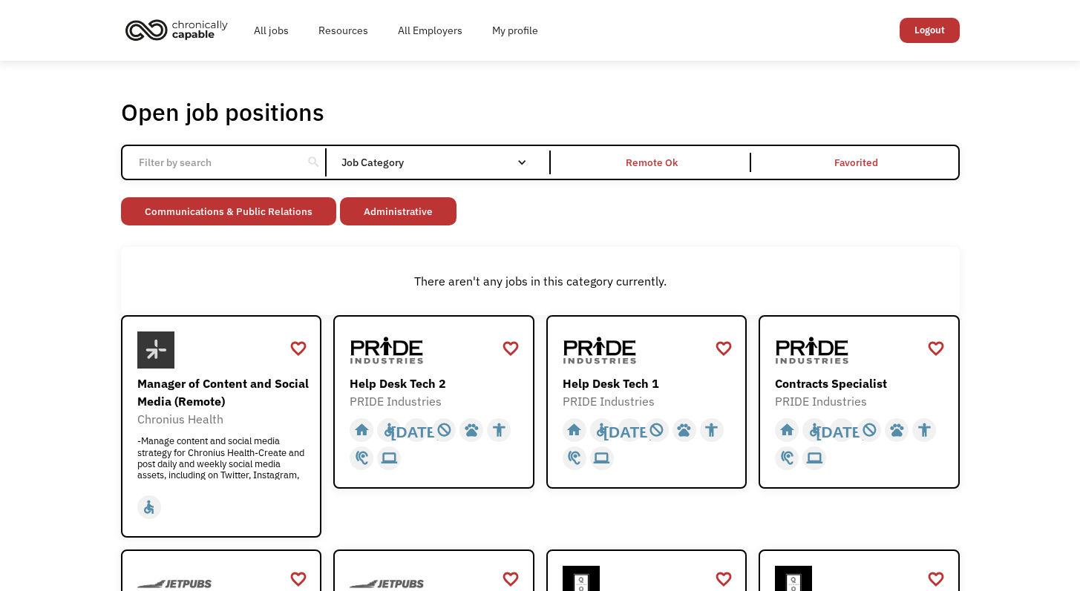
scroll to position [3, 0]
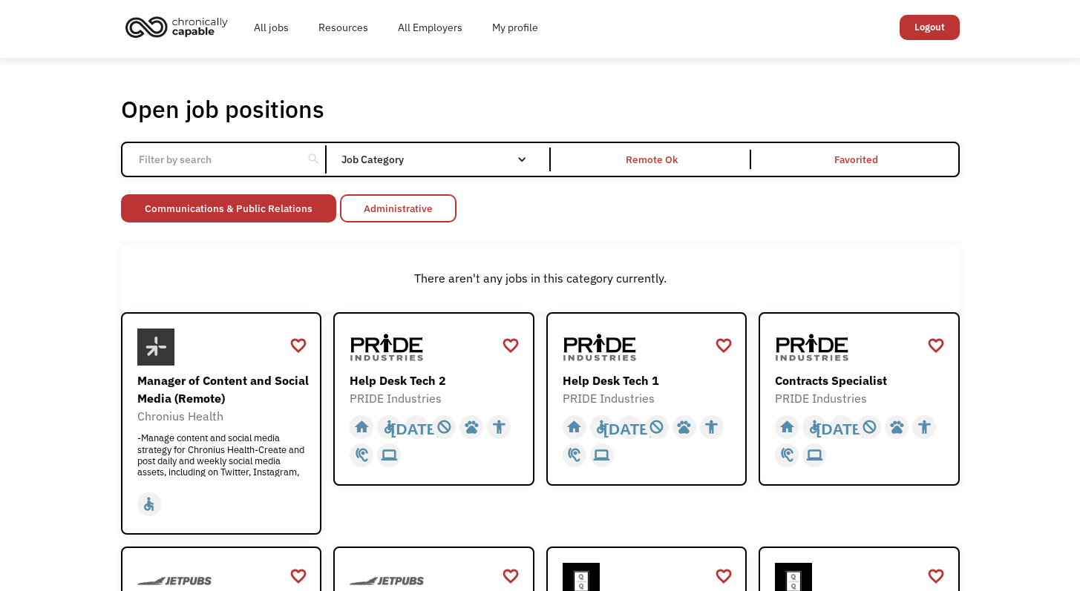
click at [444, 210] on link "Administrative" at bounding box center [398, 208] width 117 height 28
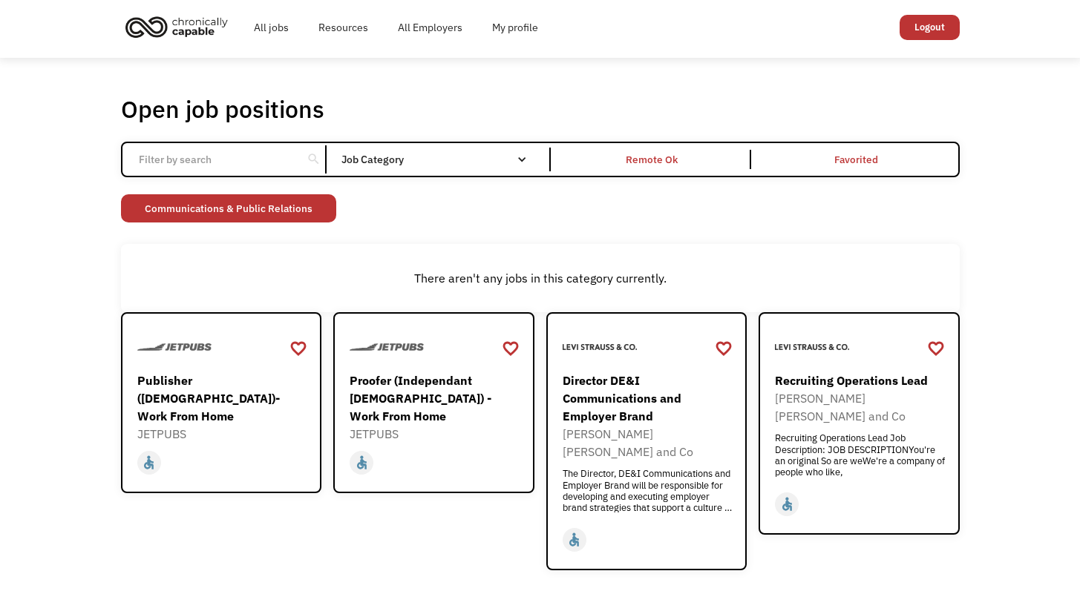
click at [427, 171] on div "Job Category All None Administrative Communications & Public Relations Customer…" at bounding box center [441, 160] width 200 height 24
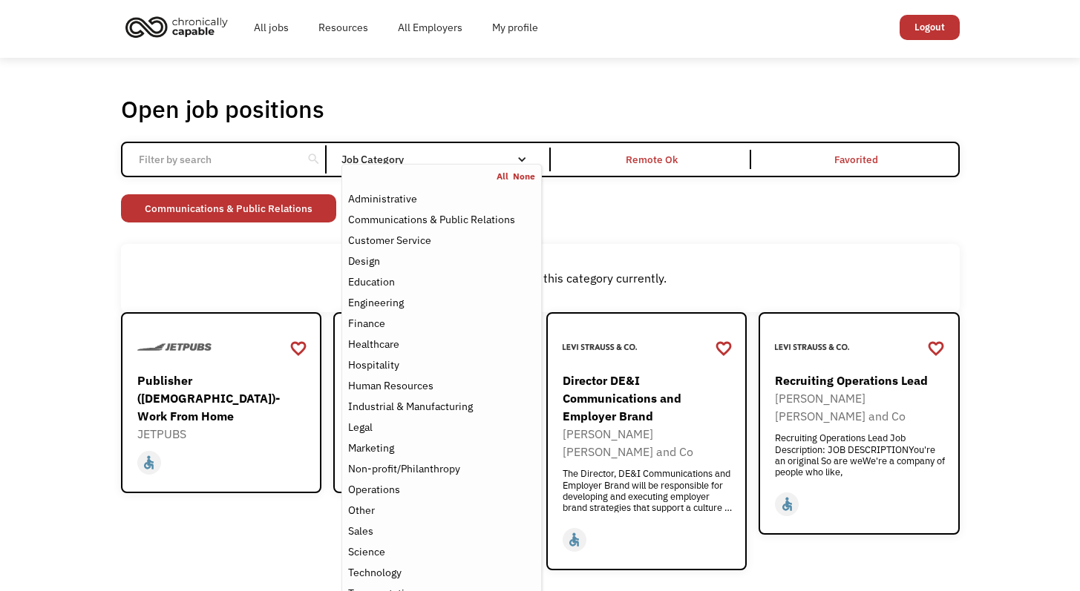
click at [428, 161] on div "Job Category" at bounding box center [441, 159] width 200 height 10
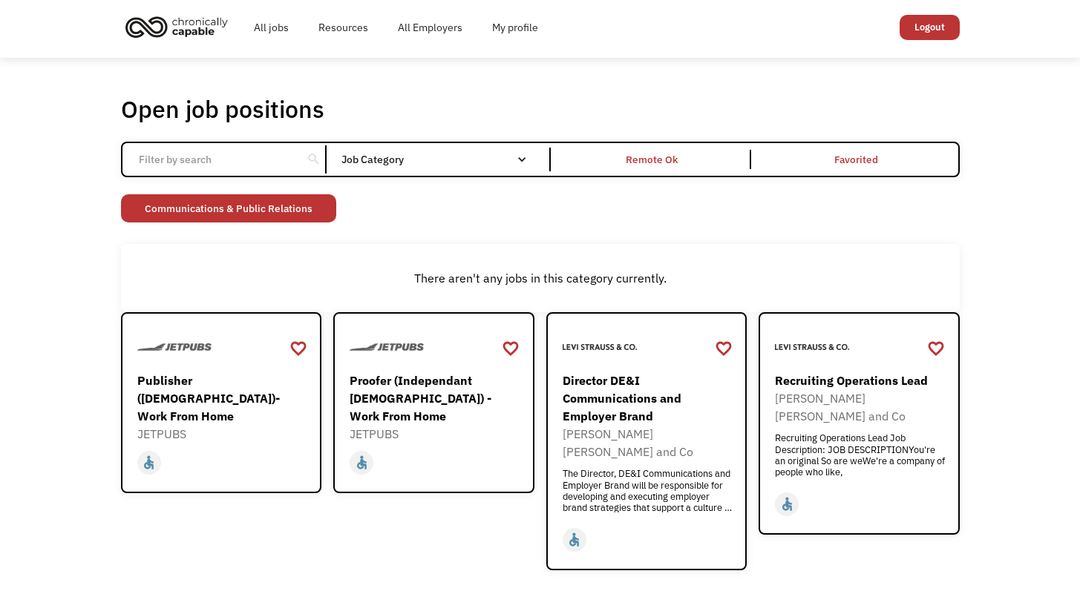
click at [409, 160] on div "Job Category" at bounding box center [441, 159] width 200 height 10
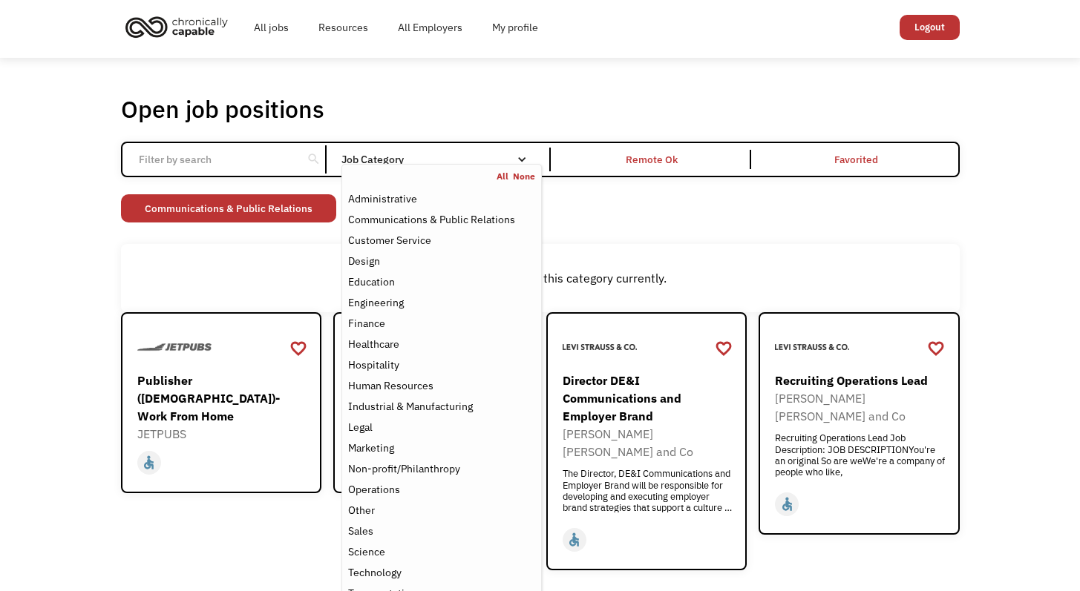
click at [405, 166] on nav "All None Administrative Communications & Public Relations Customer Service Desi…" at bounding box center [441, 387] width 200 height 447
click at [398, 190] on div "Administrative" at bounding box center [382, 199] width 69 height 18
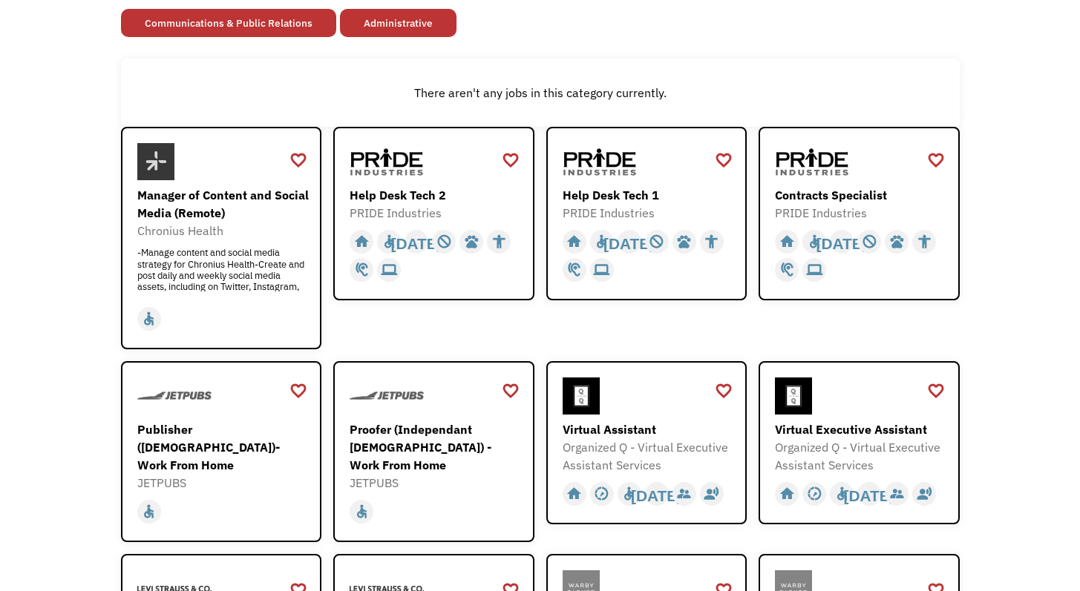
scroll to position [191, 0]
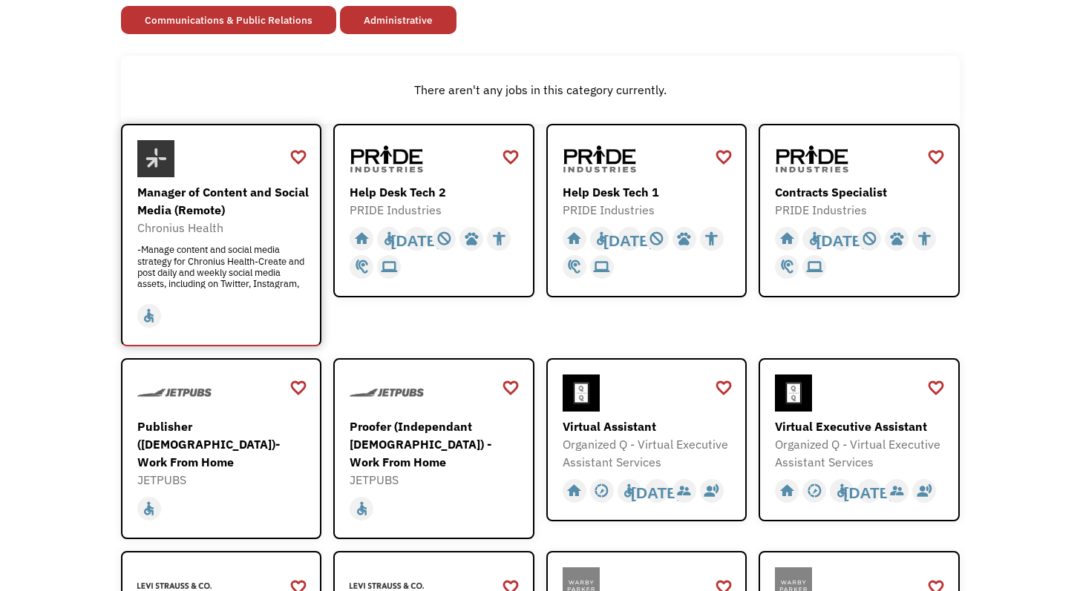
click at [210, 240] on div "Manager of Content and Social Media (Remote) Chronius Health -Manage content an…" at bounding box center [223, 235] width 172 height 105
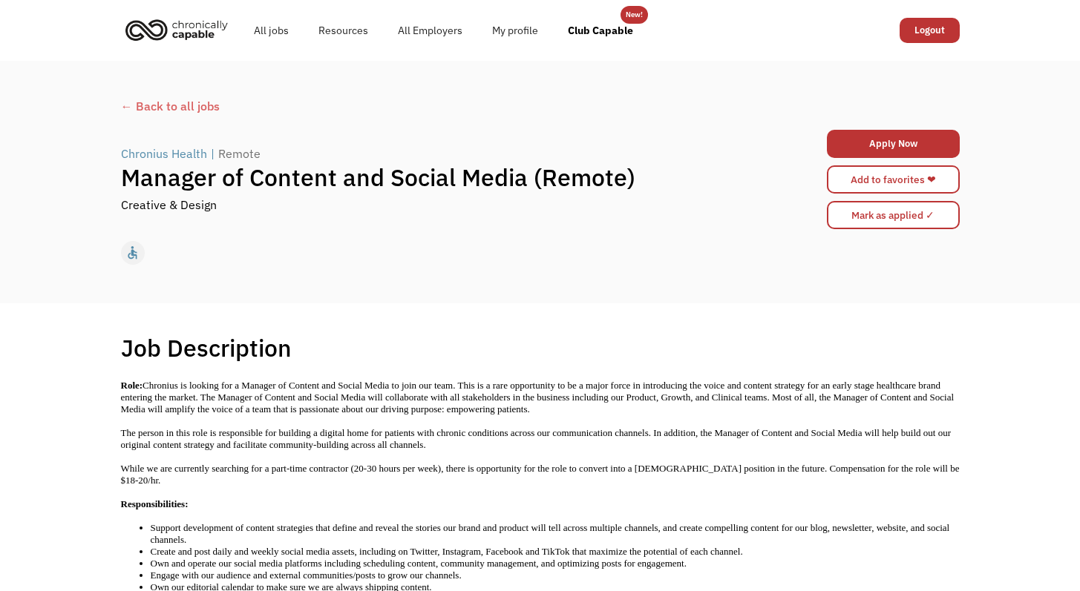
click at [124, 111] on div "← Back to all jobs" at bounding box center [540, 106] width 839 height 18
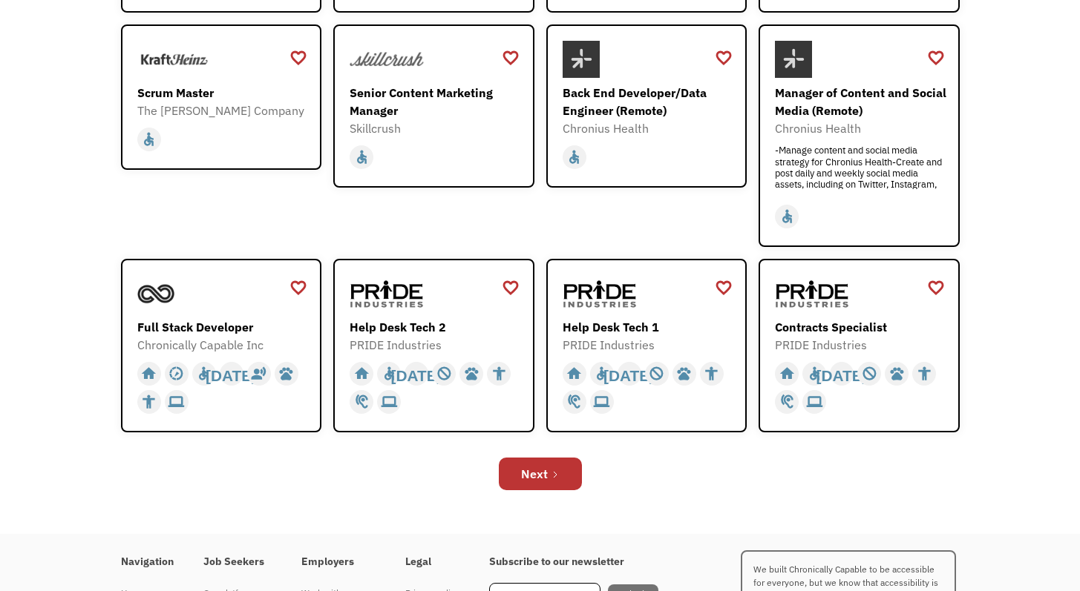
scroll to position [401, 0]
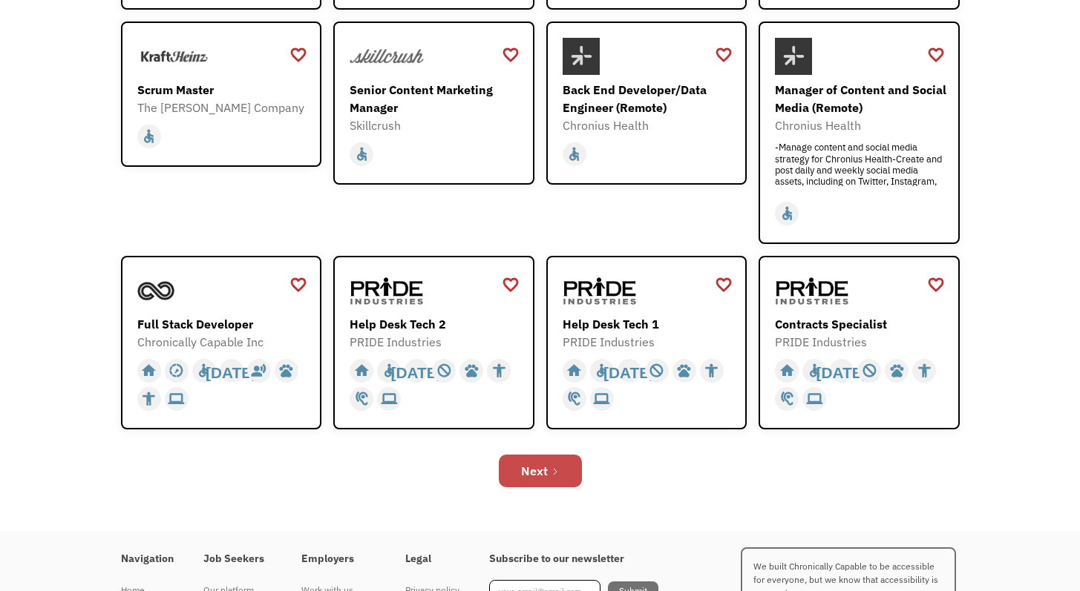
click at [512, 465] on link "Next" at bounding box center [540, 471] width 83 height 33
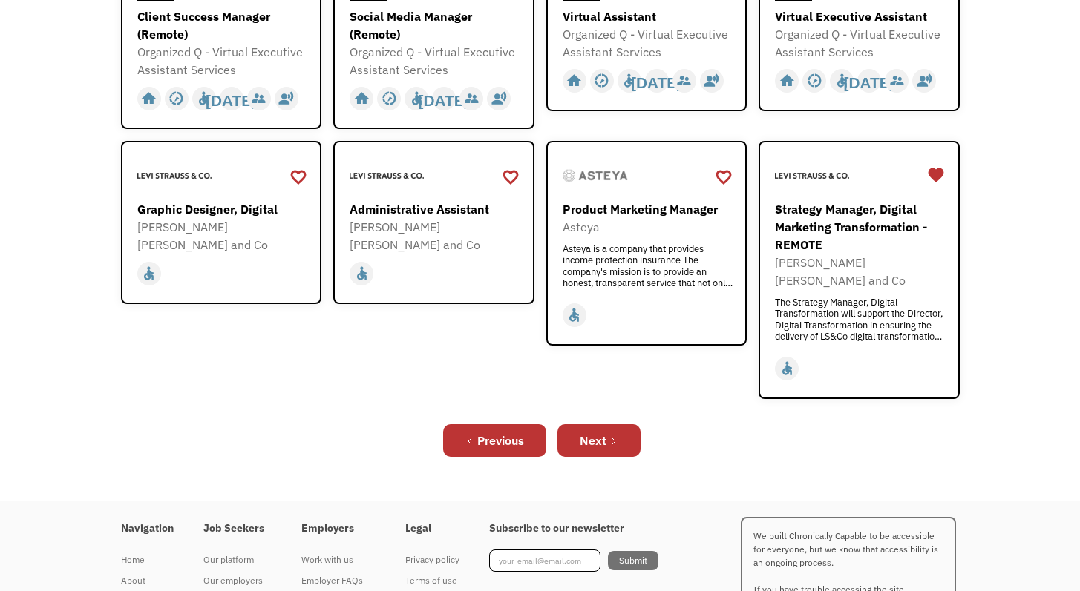
scroll to position [538, 0]
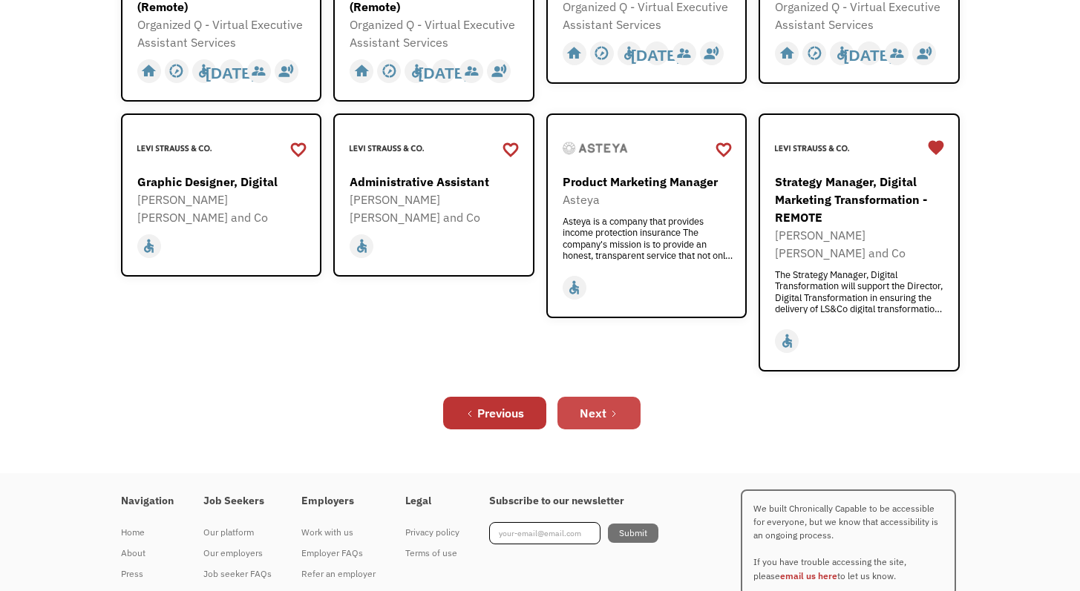
click at [592, 397] on link "Next" at bounding box center [598, 413] width 83 height 33
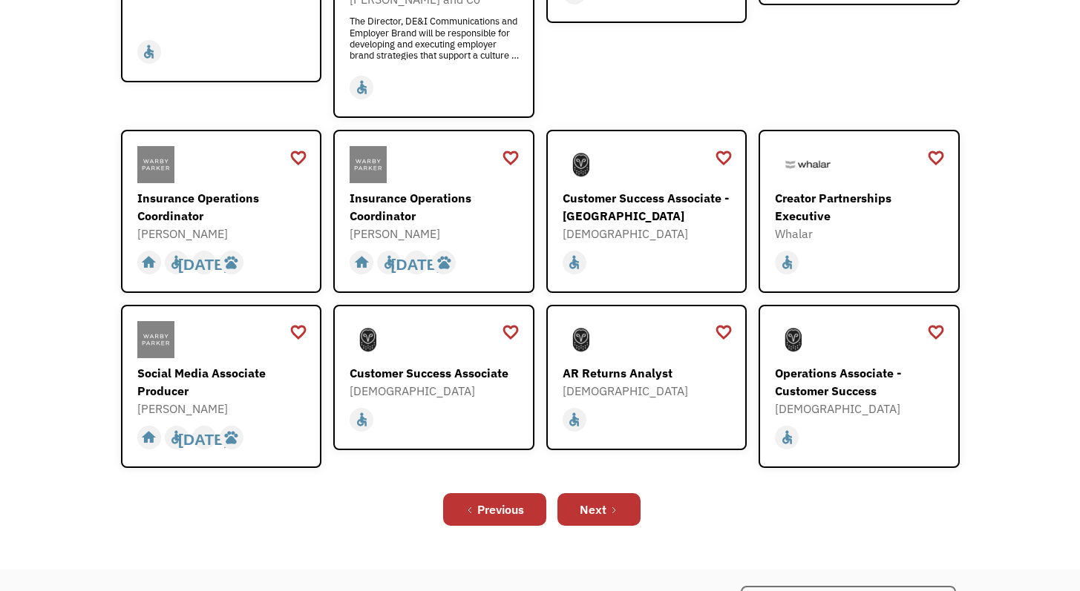
scroll to position [454, 0]
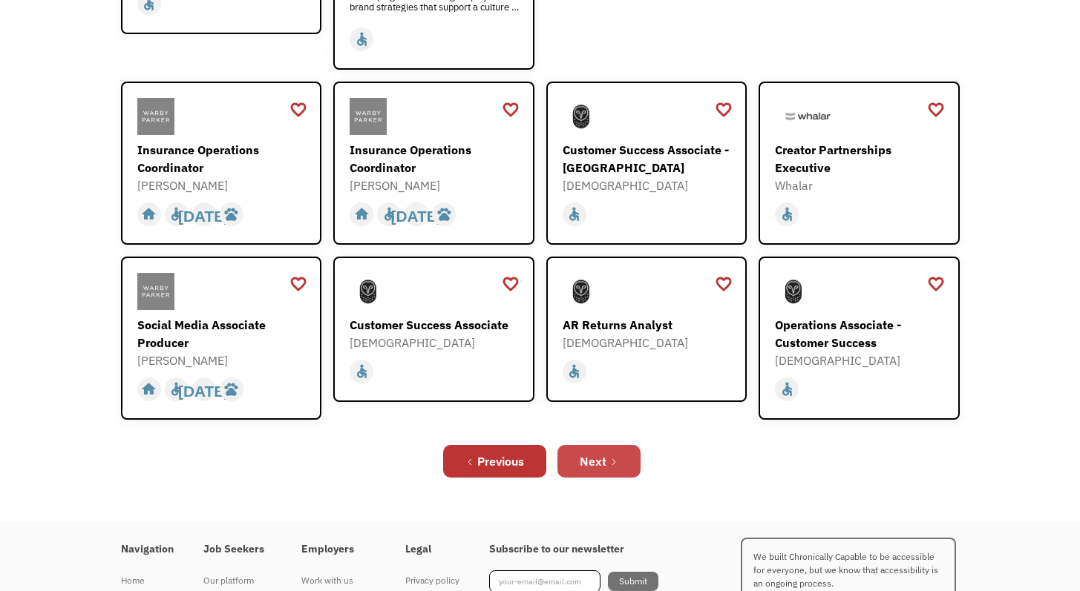
click at [624, 446] on link "Next" at bounding box center [598, 461] width 83 height 33
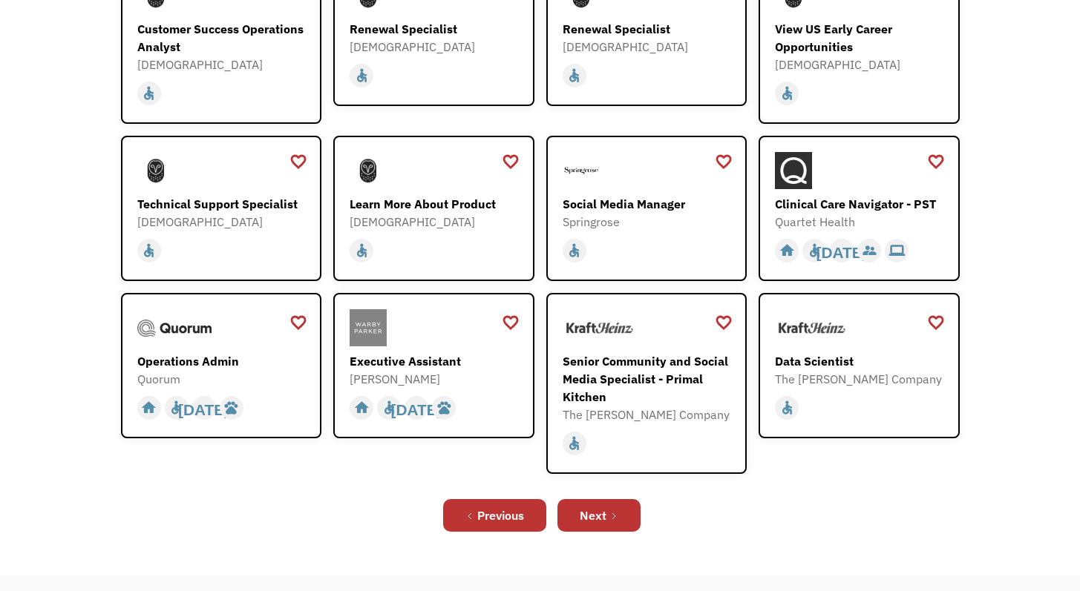
scroll to position [314, 0]
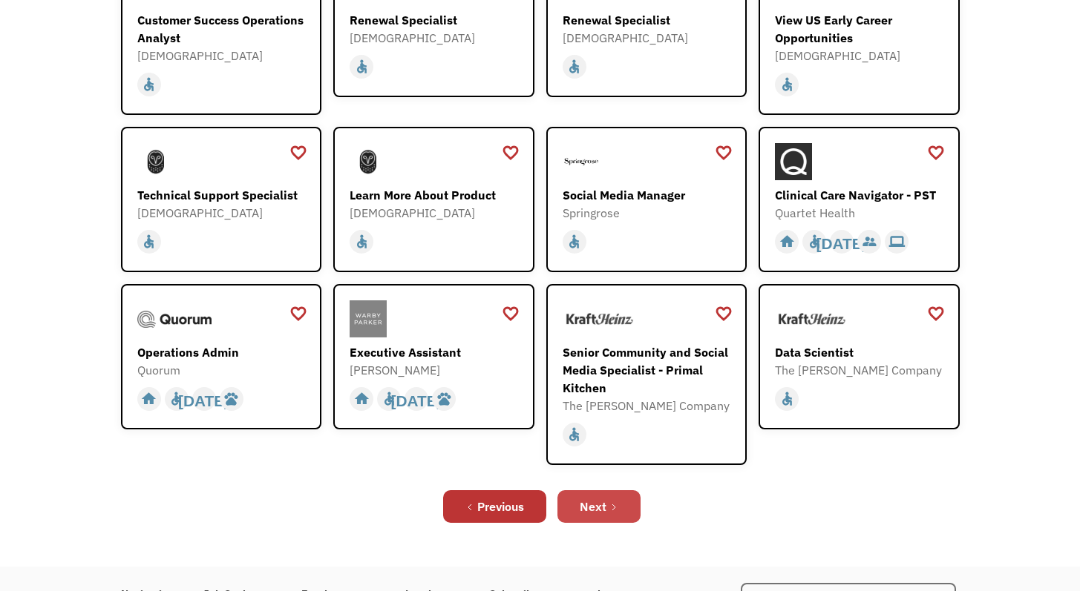
click at [603, 507] on div "Next" at bounding box center [593, 507] width 27 height 18
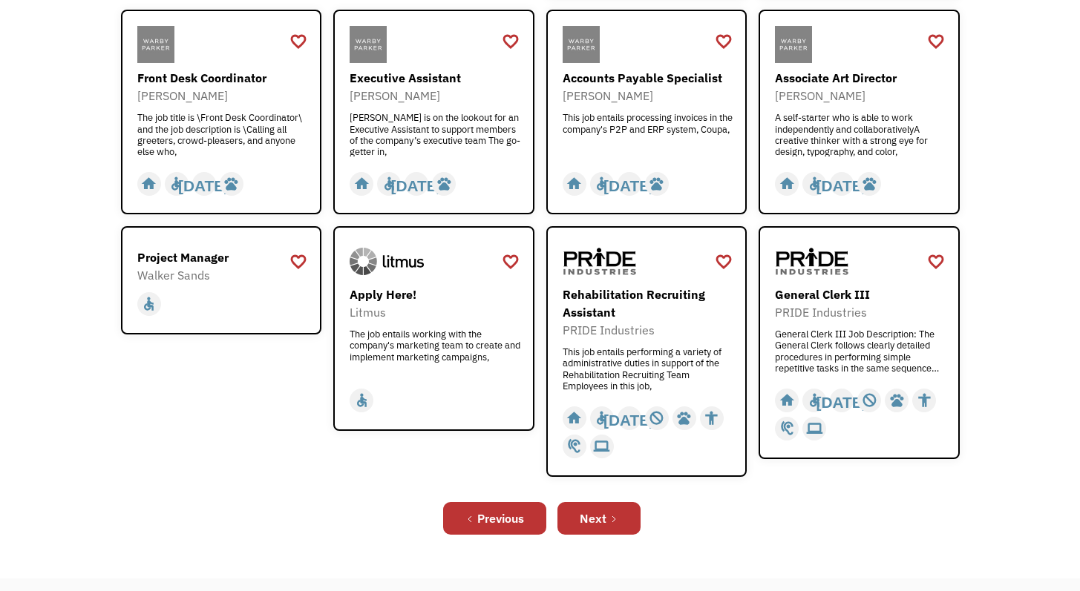
scroll to position [439, 0]
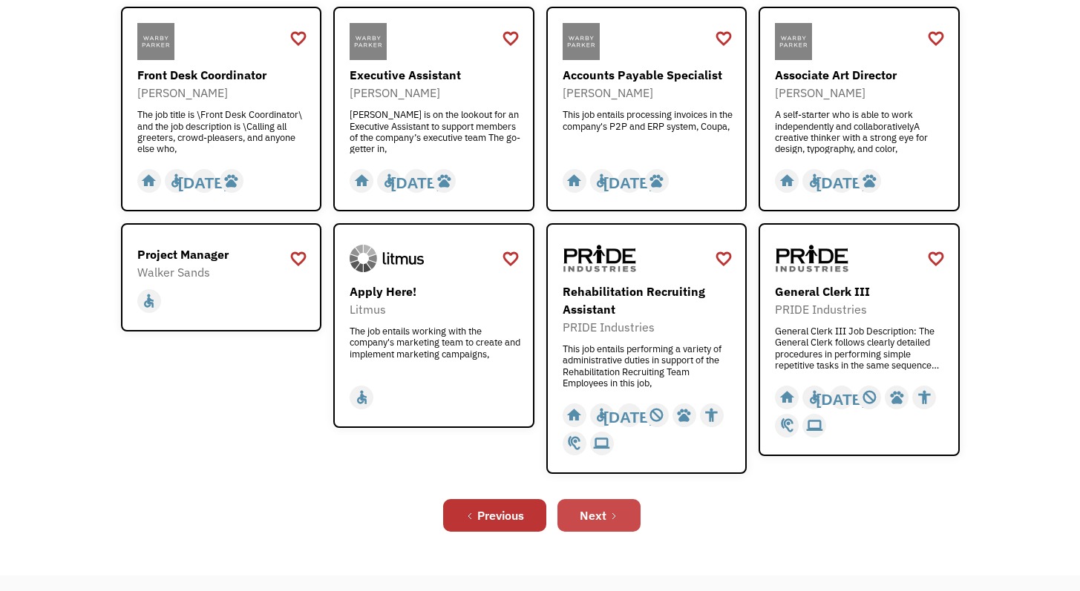
click at [623, 527] on link "Next" at bounding box center [598, 515] width 83 height 33
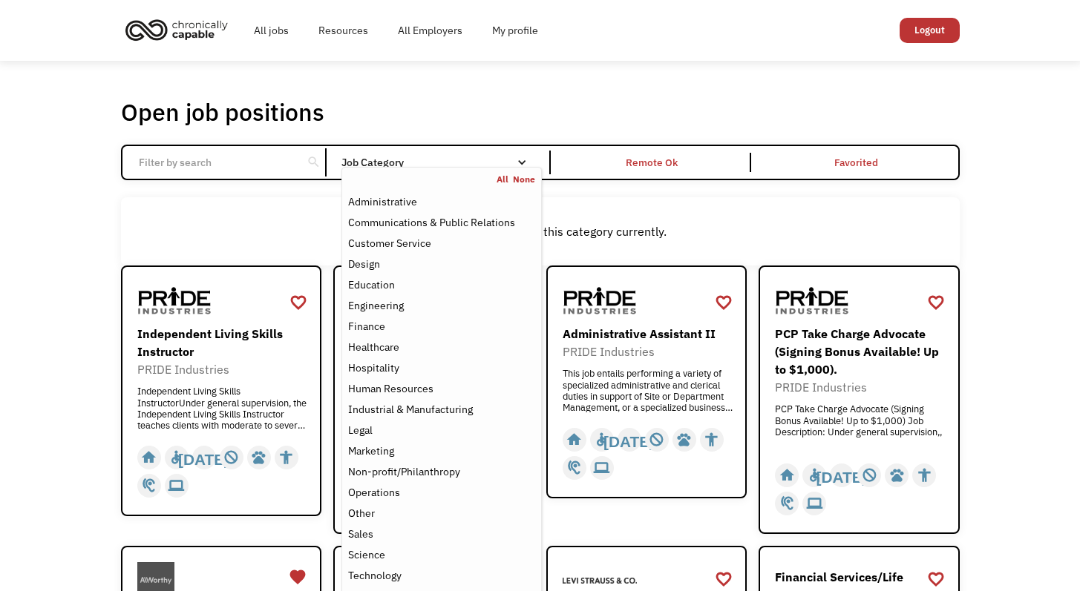
click at [383, 160] on div "Job Category" at bounding box center [441, 162] width 200 height 10
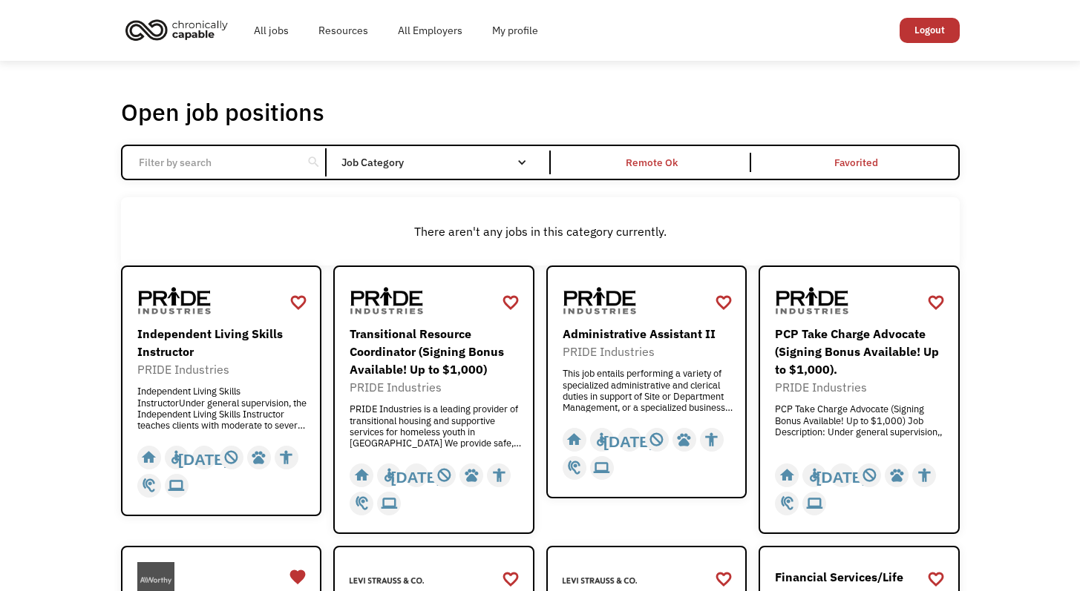
click at [383, 160] on div "Job Category" at bounding box center [441, 162] width 200 height 10
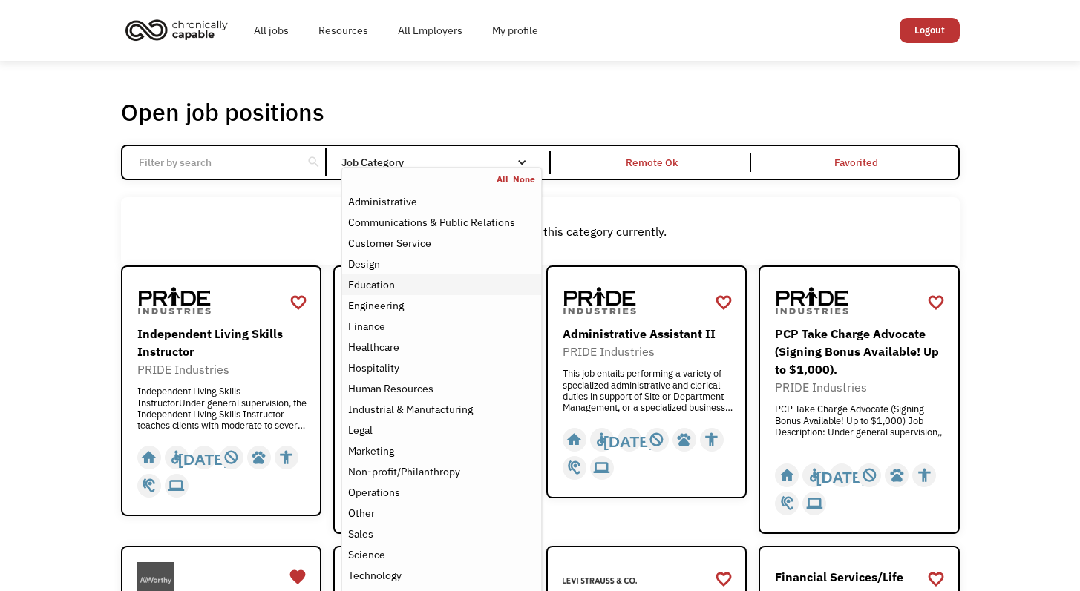
click at [385, 292] on div "Education" at bounding box center [371, 285] width 47 height 18
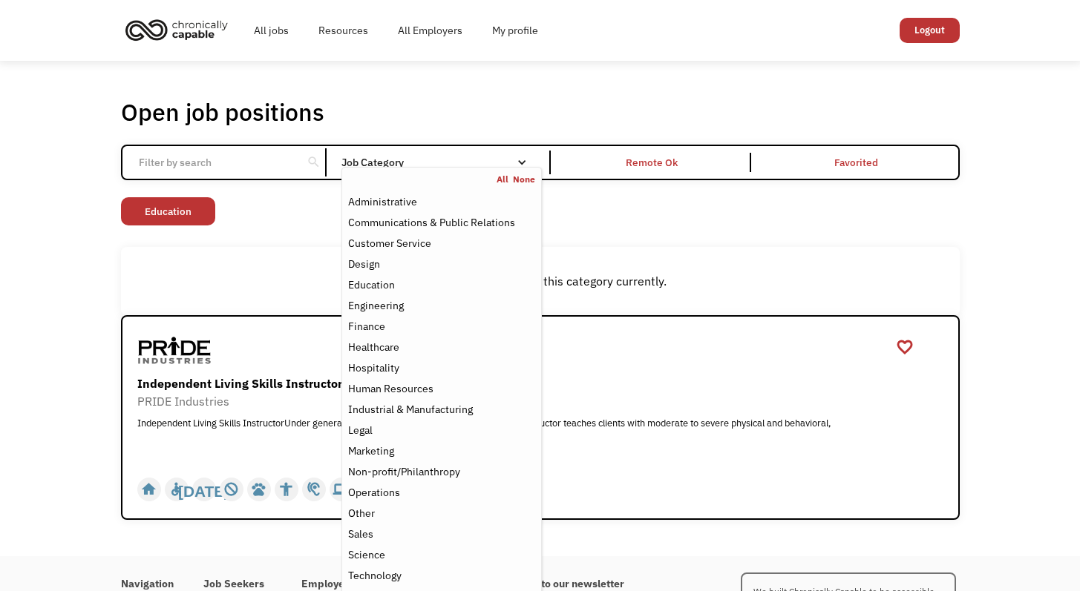
click at [230, 282] on div "There aren't any jobs in this category currently." at bounding box center [540, 281] width 824 height 18
click at [405, 488] on div "Operations" at bounding box center [441, 493] width 186 height 18
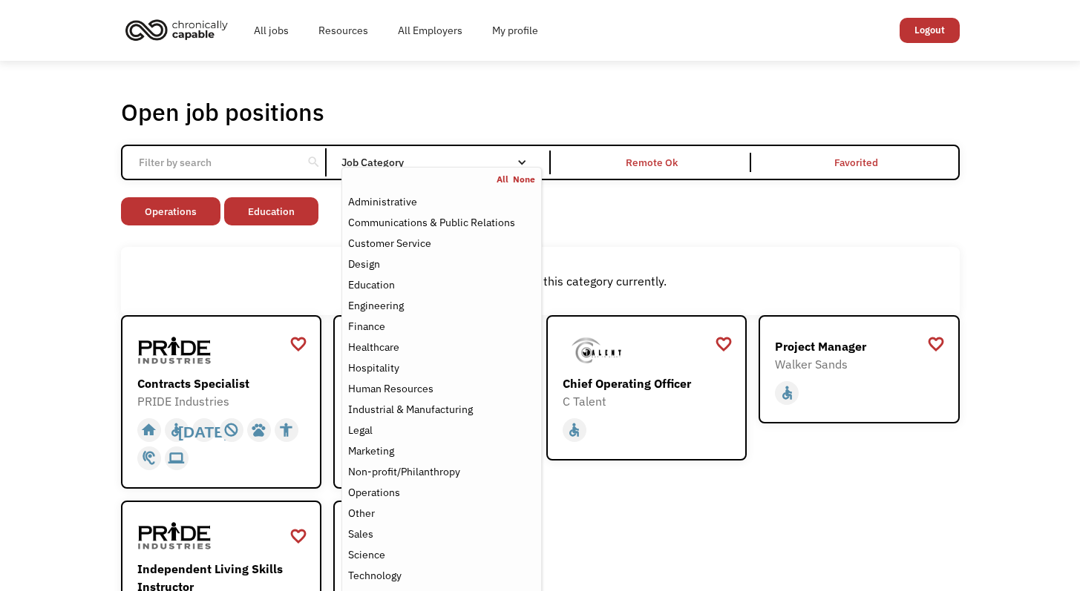
click at [656, 563] on div "favorite_border favorite Saving Senior Client Leader Dentsu [URL][DOMAIN_NAME] …" at bounding box center [540, 533] width 839 height 436
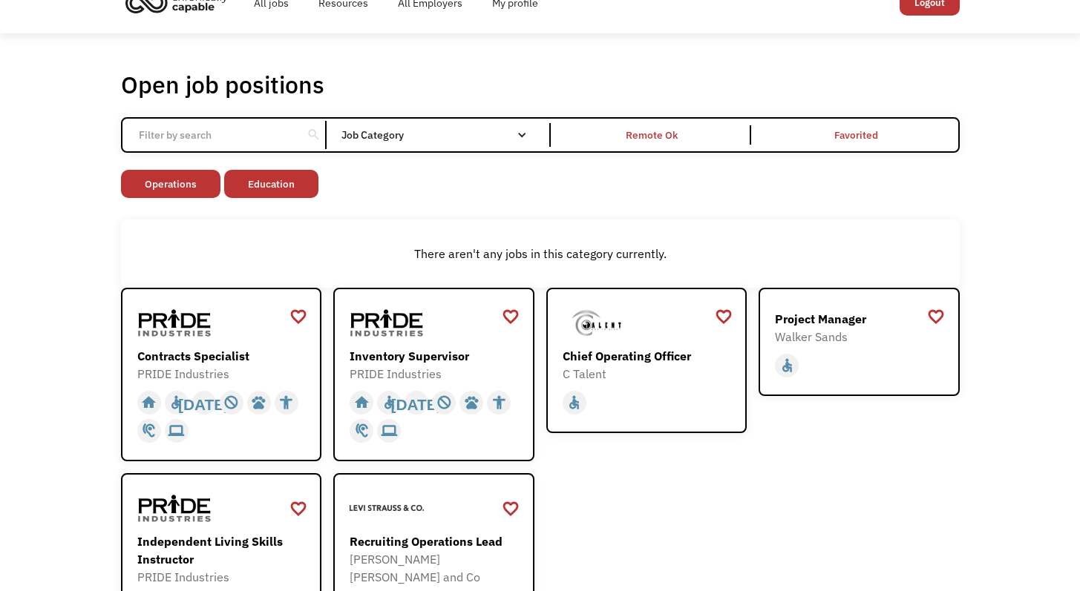
scroll to position [104, 0]
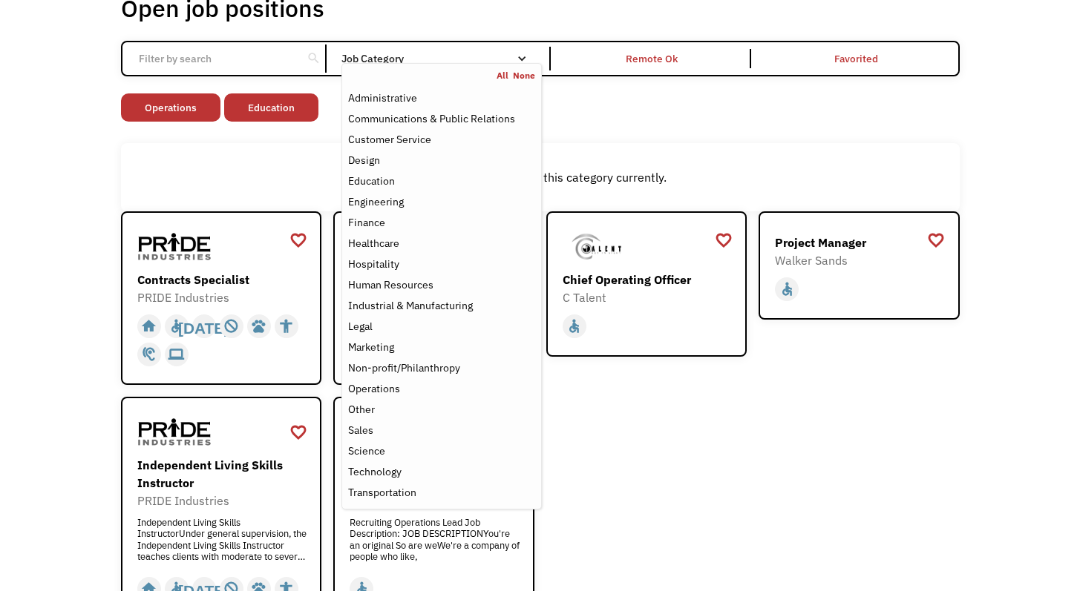
click at [454, 61] on div "Job Category" at bounding box center [441, 58] width 200 height 10
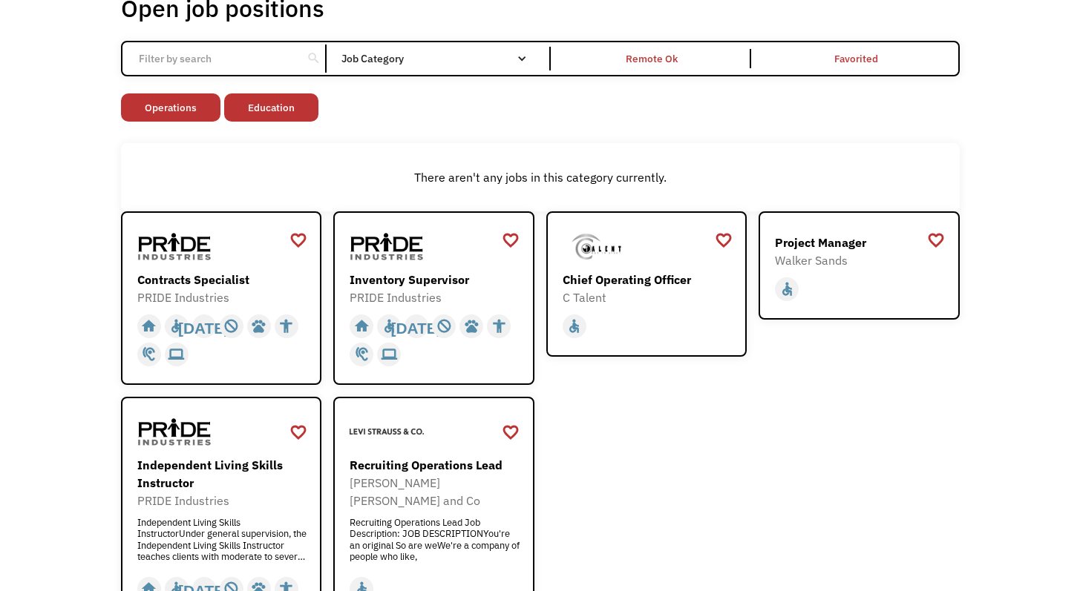
click at [454, 61] on div "Job Category" at bounding box center [441, 58] width 200 height 10
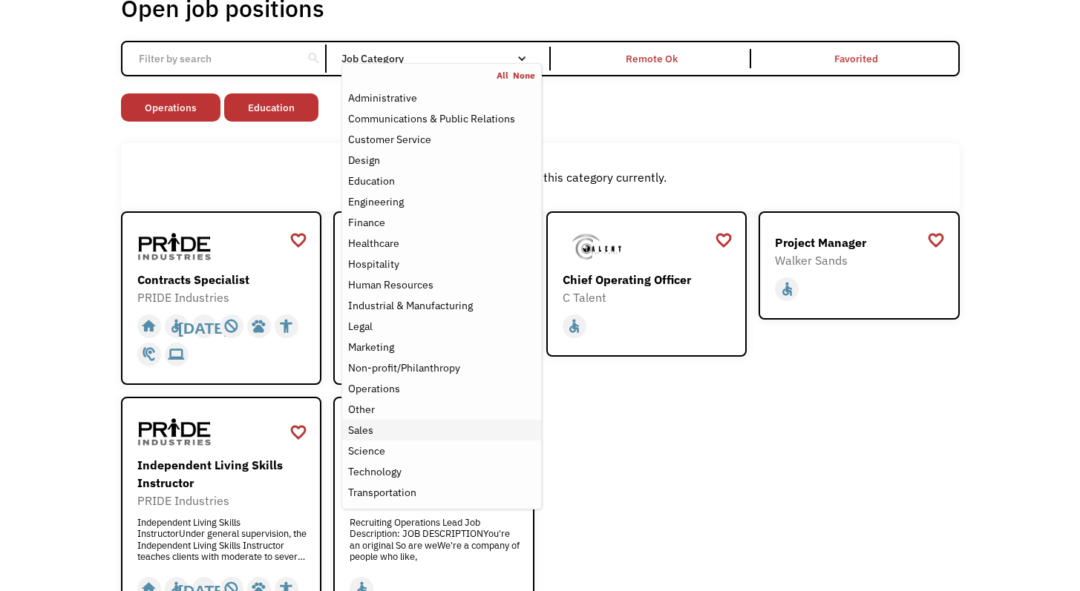
click at [424, 432] on div "Sales" at bounding box center [441, 430] width 186 height 18
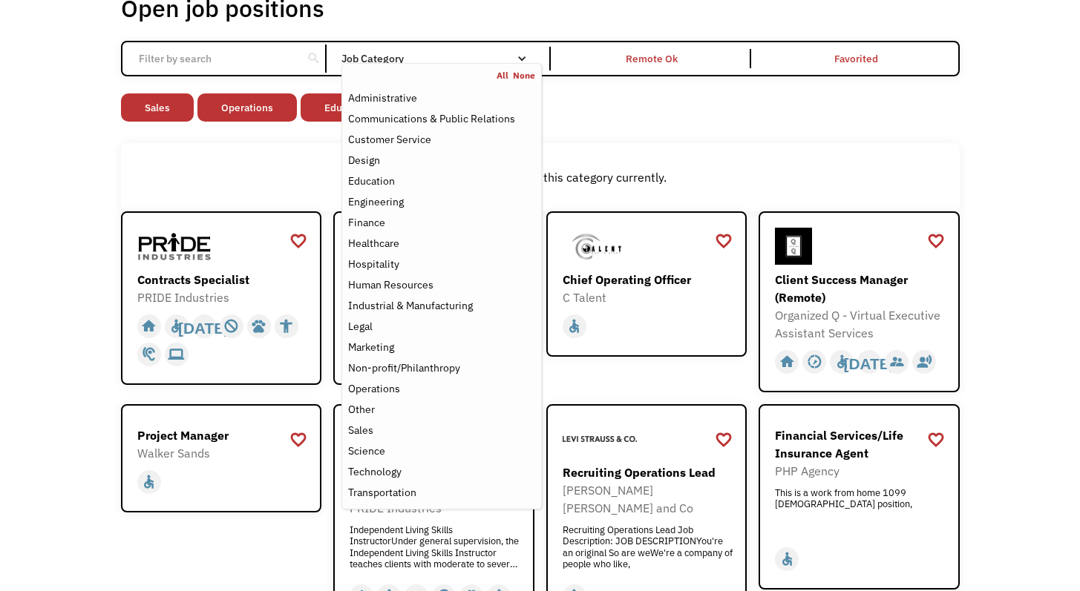
click at [1017, 402] on div "Open job positions You have X liked items Search search Filter by category Admi…" at bounding box center [540, 324] width 1080 height 735
